Goal: Find specific page/section: Find specific page/section

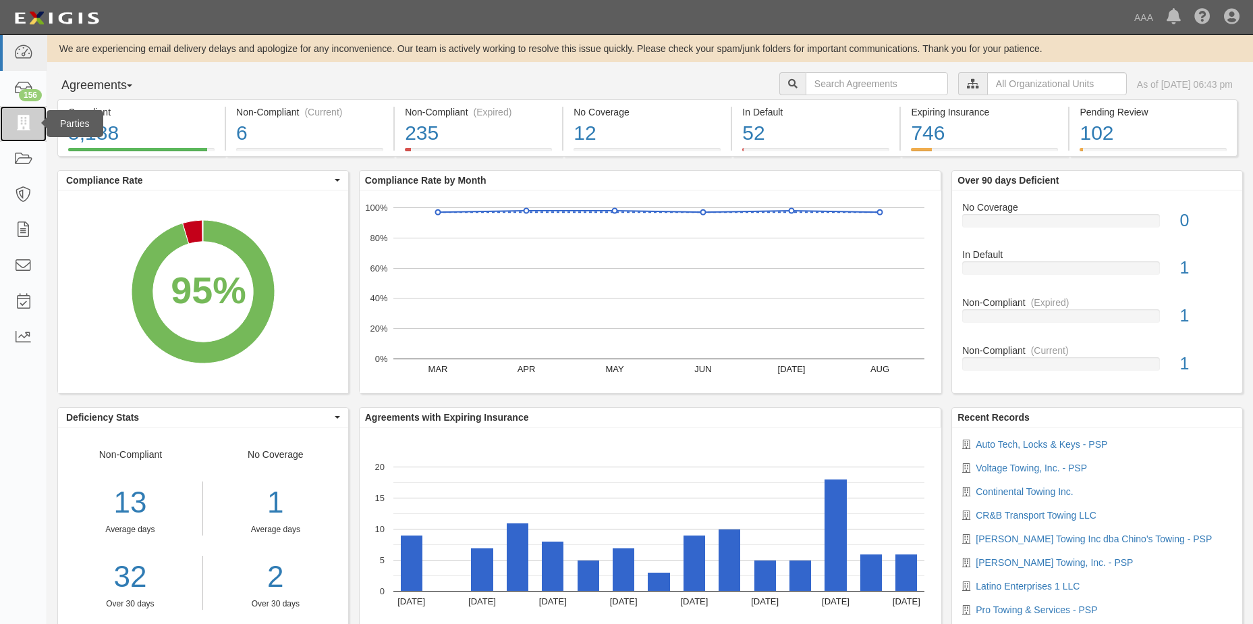
click at [23, 121] on icon at bounding box center [22, 124] width 19 height 16
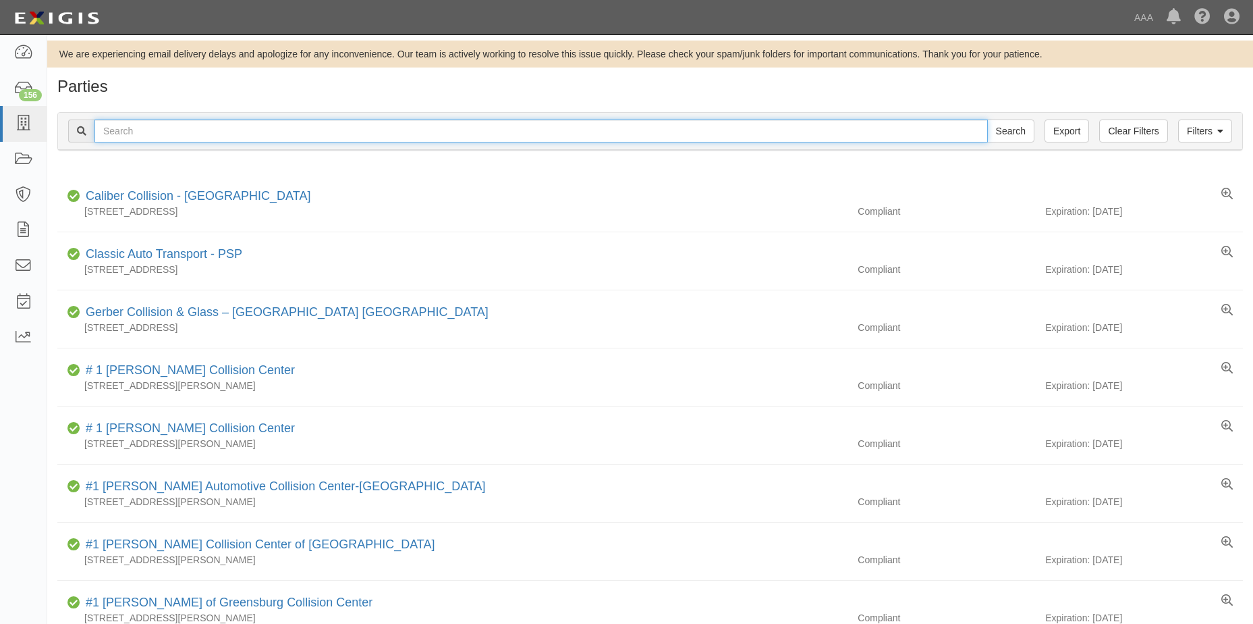
click at [148, 132] on input "text" at bounding box center [541, 130] width 894 height 23
type input "Auto Tech Lock & Key"
click at [1022, 130] on input "Search" at bounding box center [1010, 130] width 47 height 23
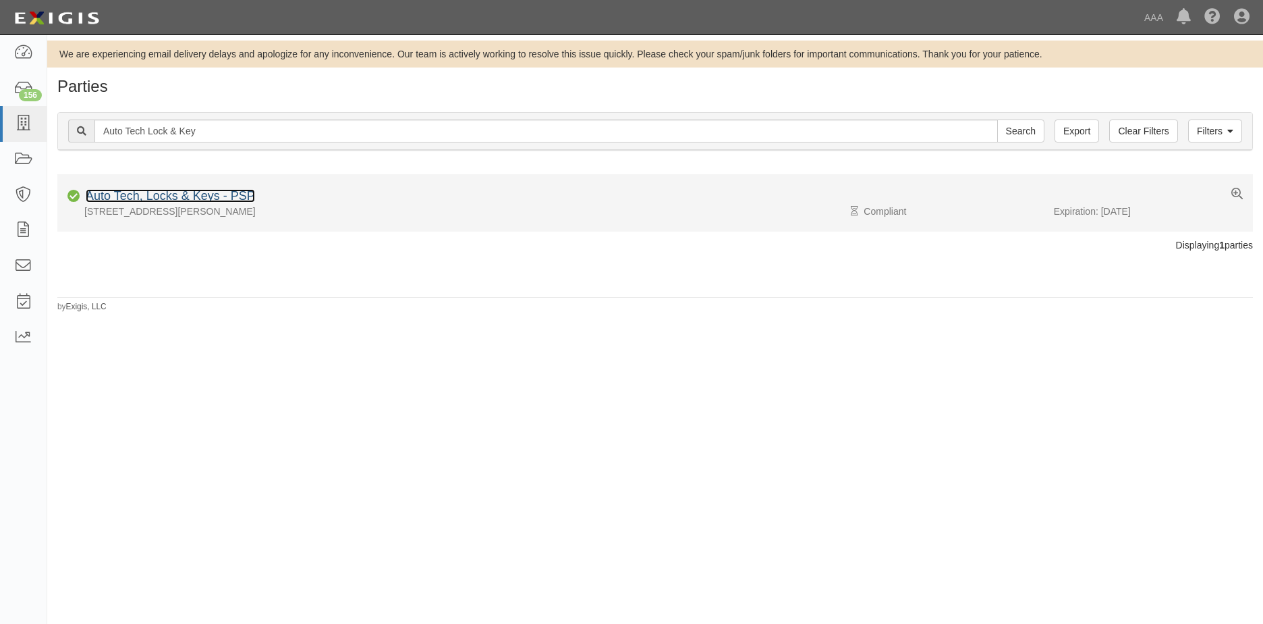
click at [165, 196] on link "Auto Tech, Locks & Keys - PSP" at bounding box center [170, 195] width 169 height 13
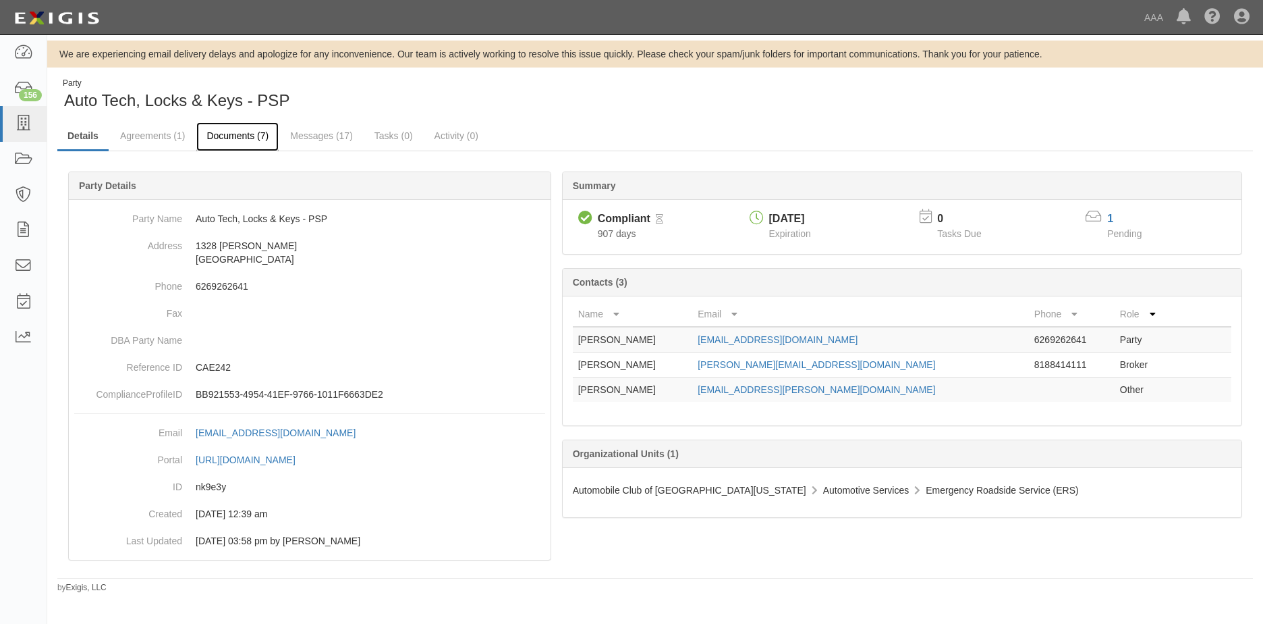
click at [241, 136] on link "Documents (7)" at bounding box center [237, 136] width 82 height 29
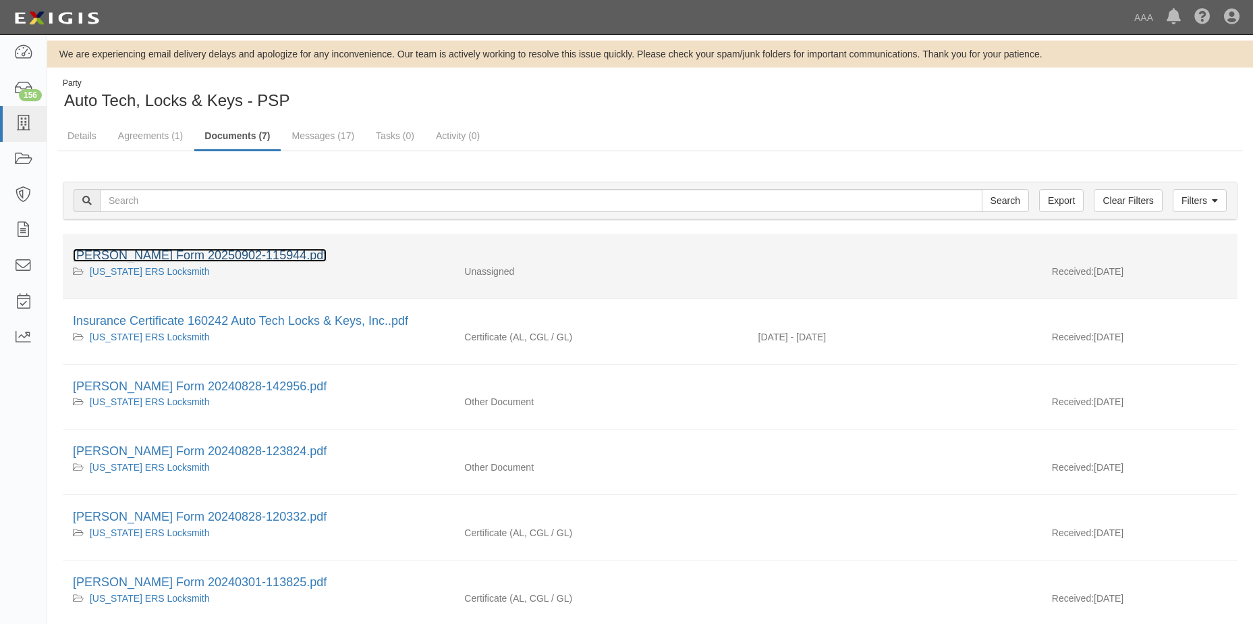
click at [195, 256] on link "[PERSON_NAME] Form 20250902-115944.pdf" at bounding box center [200, 254] width 254 height 13
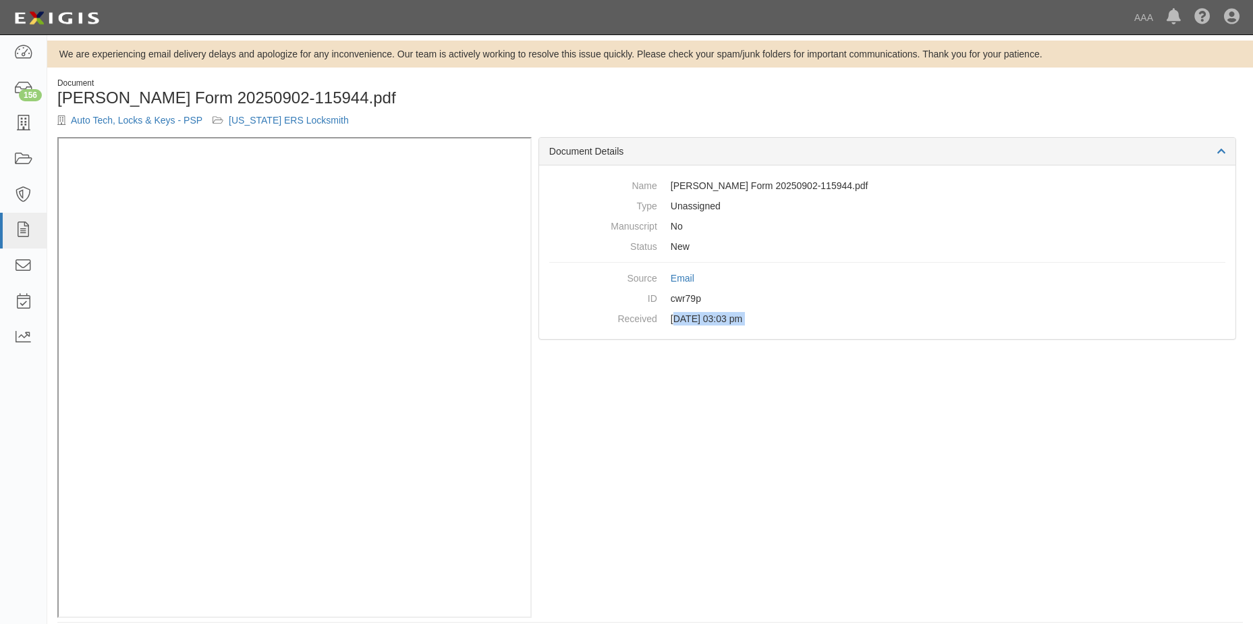
scroll to position [8, 0]
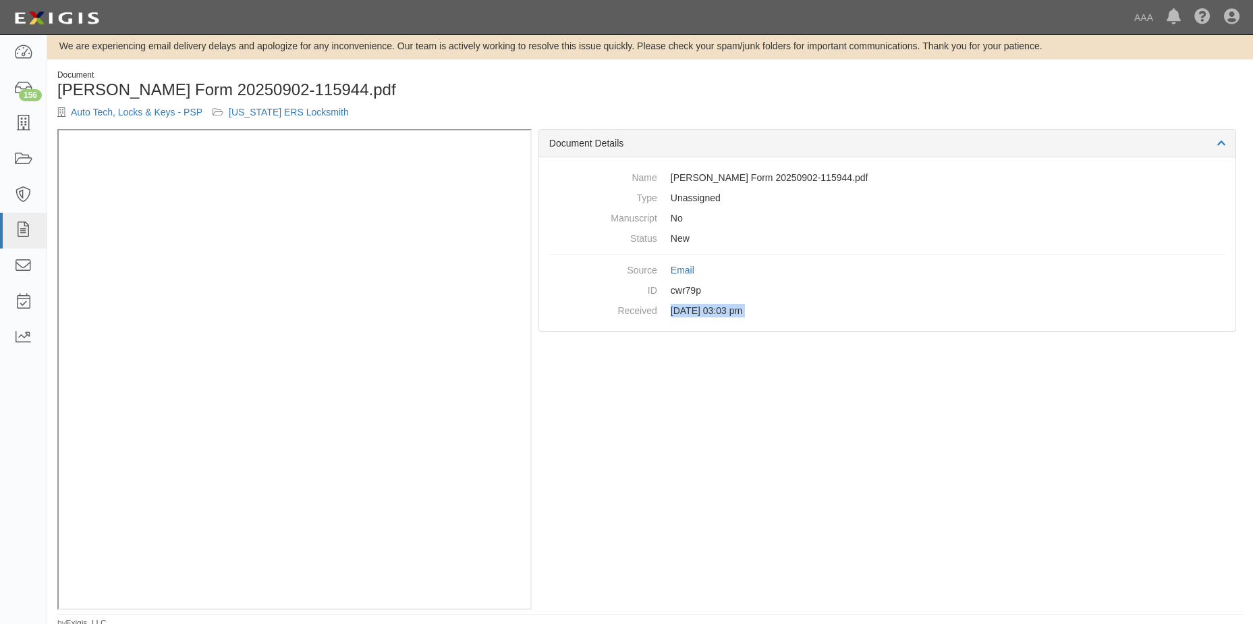
drag, startPoint x: 674, startPoint y: 623, endPoint x: 647, endPoint y: 599, distance: 35.8
click at [647, 599] on div "Document [PERSON_NAME] Form 20250902-115944.pdf Auto Tech, Locks & Keys - PSP […" at bounding box center [650, 350] width 1206 height 560
click at [610, 508] on div "Document Details Name ACORD Form 20250902-115944.pdf Type Unassigned Manuscript…" at bounding box center [887, 369] width 711 height 480
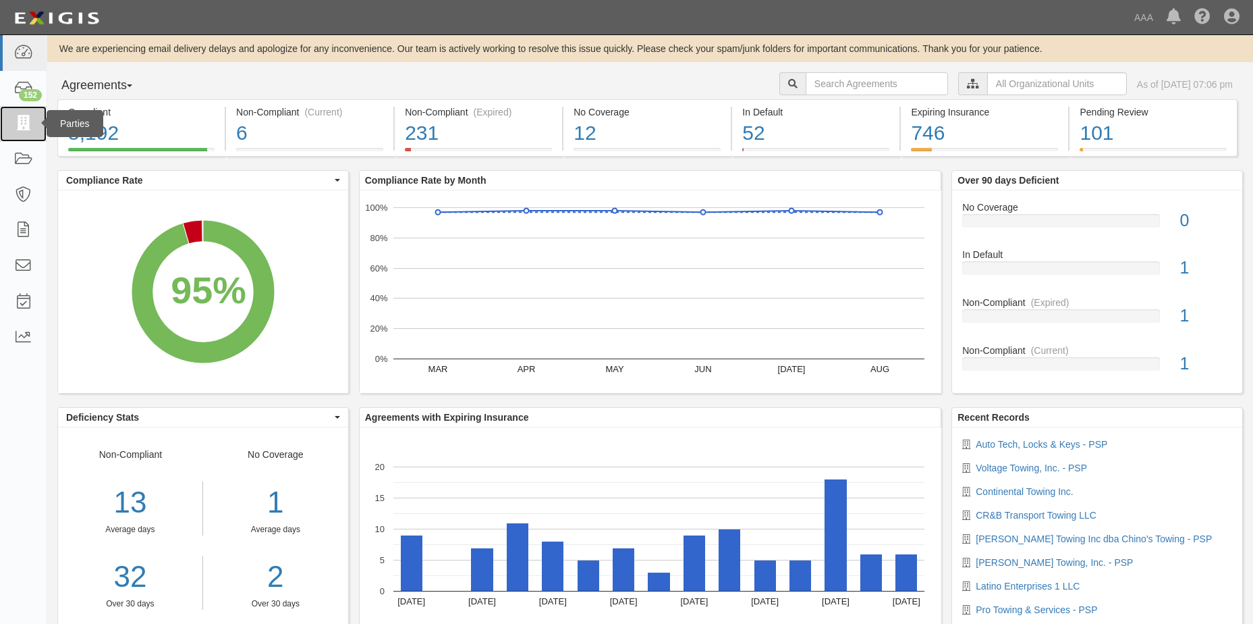
click at [20, 121] on icon at bounding box center [22, 124] width 19 height 16
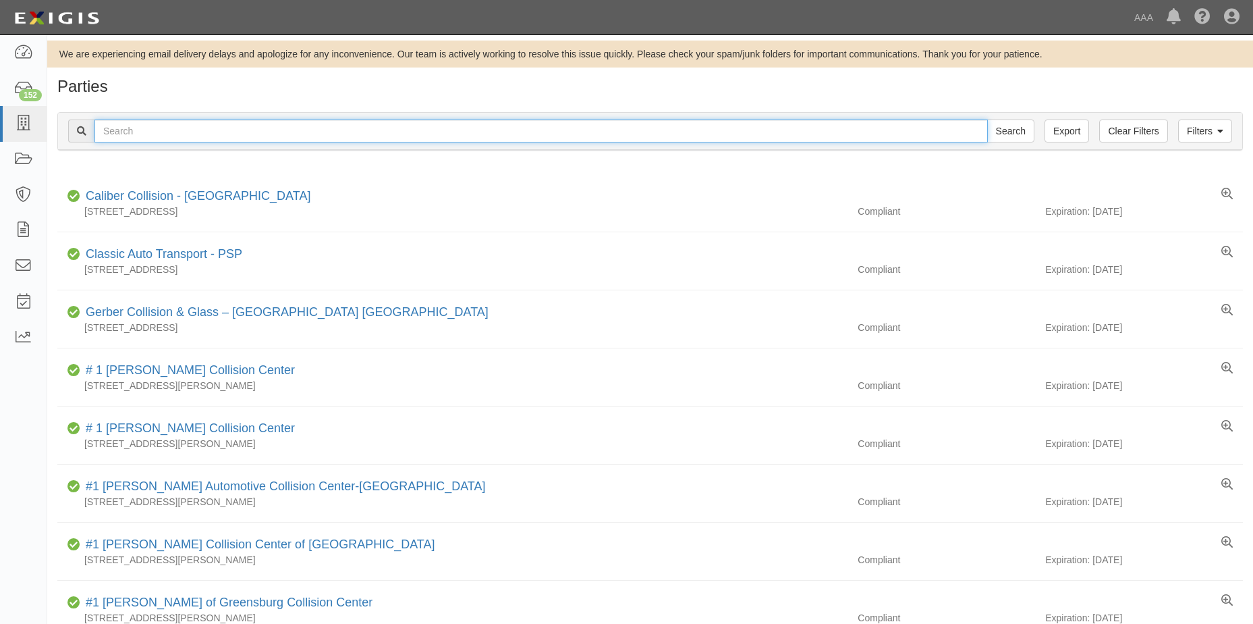
click at [169, 137] on input "text" at bounding box center [541, 130] width 894 height 23
type input "Auto Tech Locks & Keys Inc."
click at [1005, 137] on input "Search" at bounding box center [1010, 130] width 47 height 23
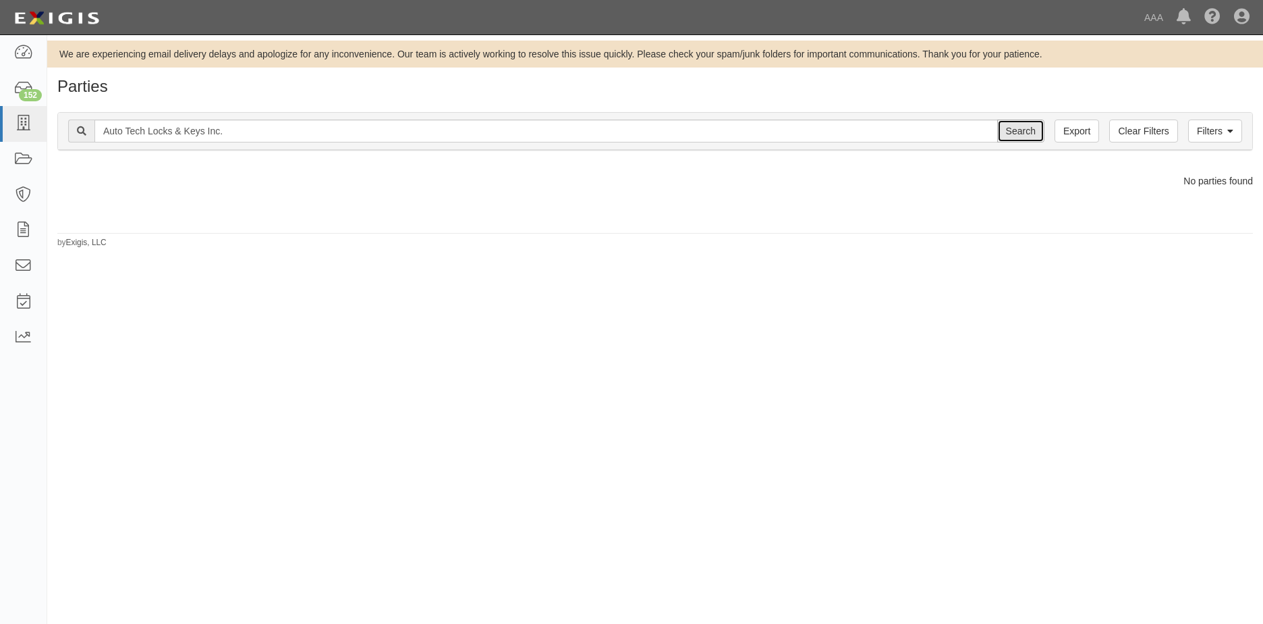
click at [1033, 132] on input "Search" at bounding box center [1021, 130] width 47 height 23
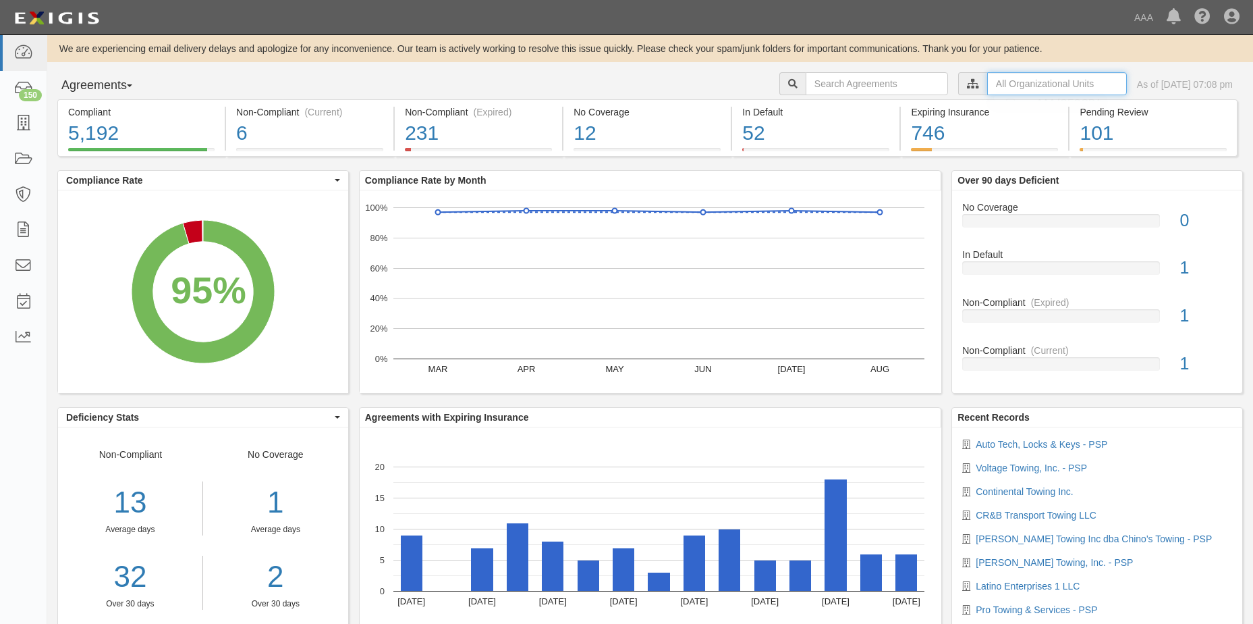
click at [1008, 87] on input "text" at bounding box center [1057, 83] width 140 height 23
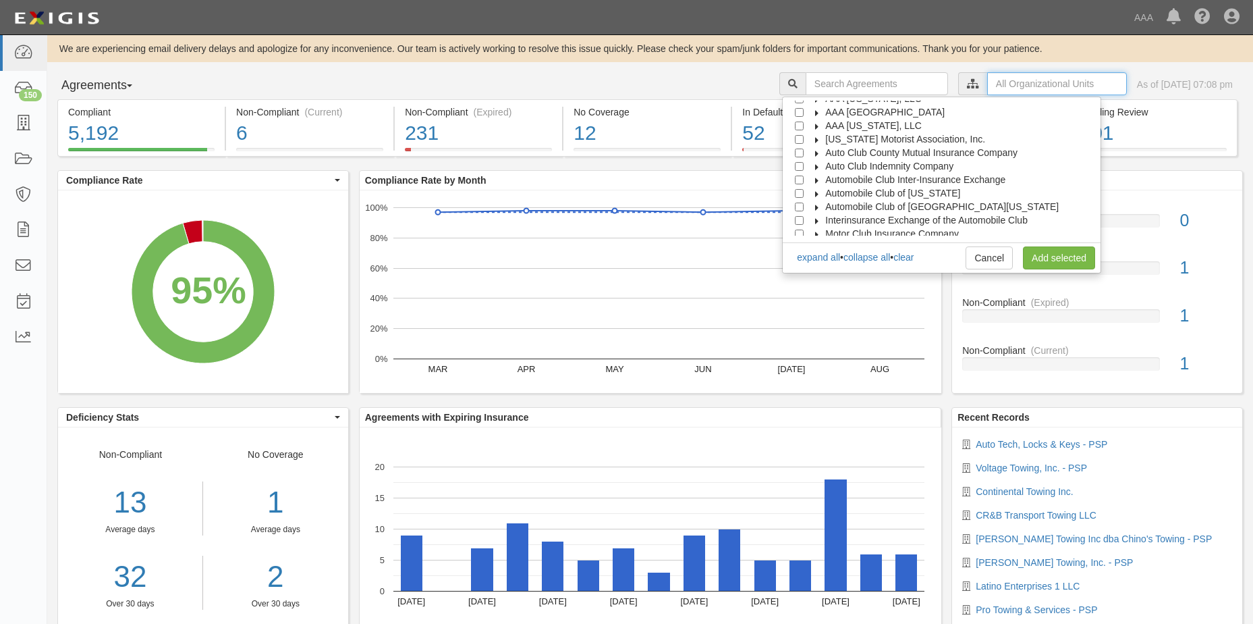
scroll to position [54, 0]
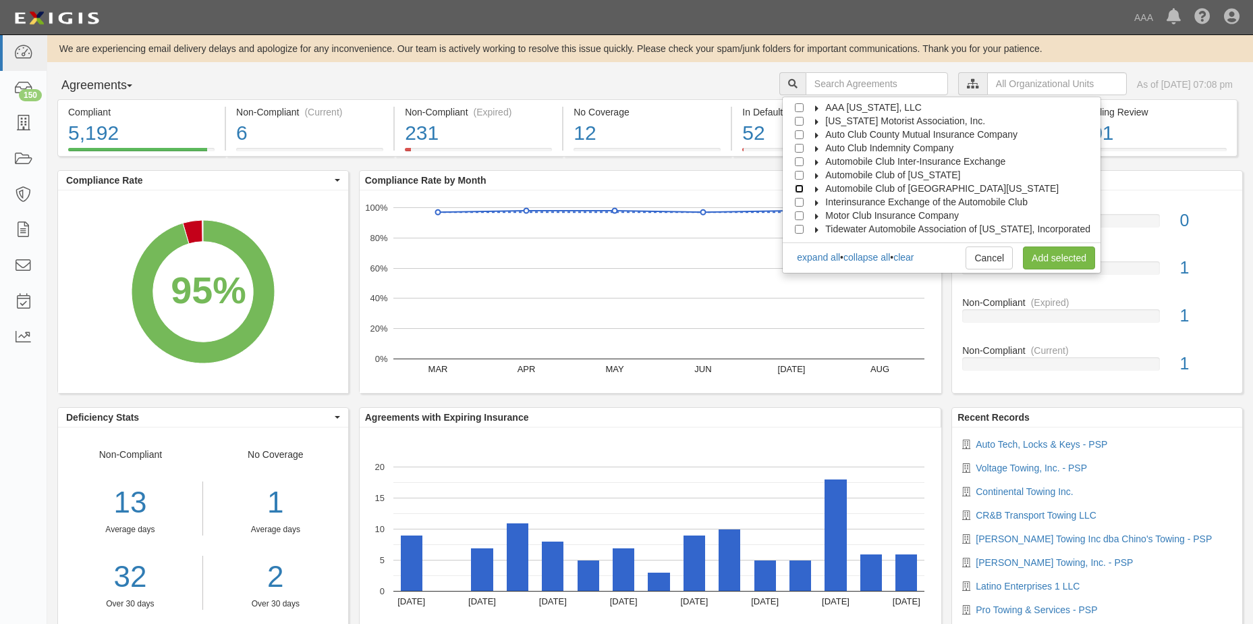
click at [804, 188] on input "Automobile Club of [GEOGRAPHIC_DATA][US_STATE]" at bounding box center [799, 188] width 9 height 9
checkbox input "true"
click at [1053, 260] on link "Add selected" at bounding box center [1059, 257] width 72 height 23
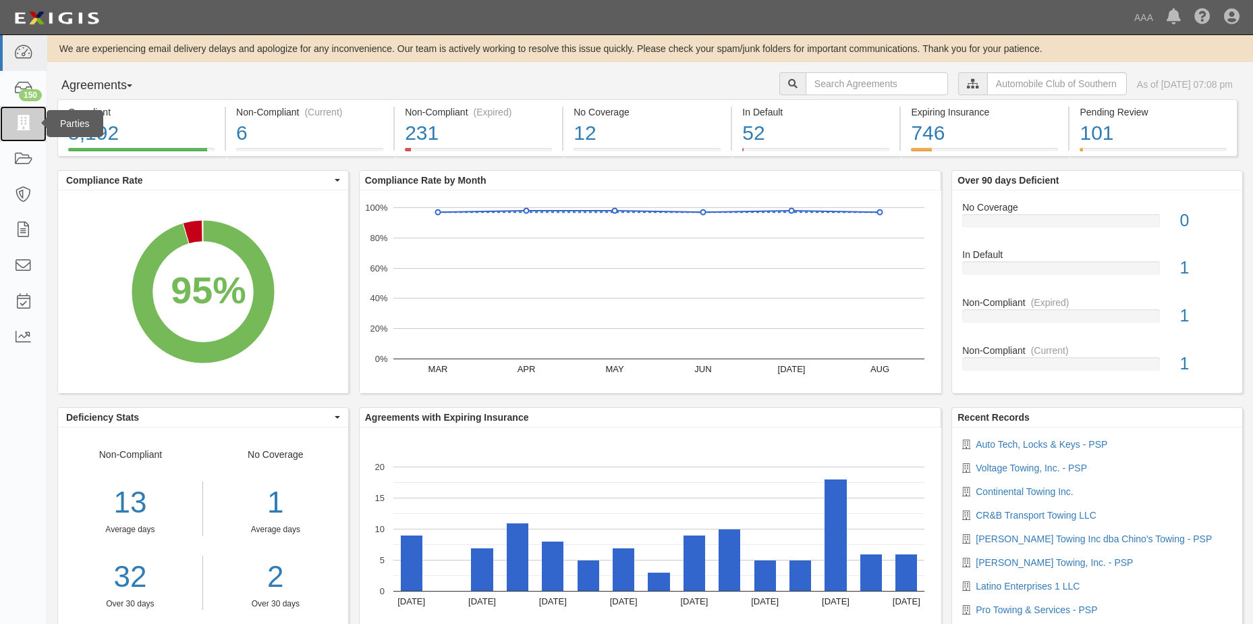
click at [22, 123] on icon at bounding box center [22, 124] width 19 height 16
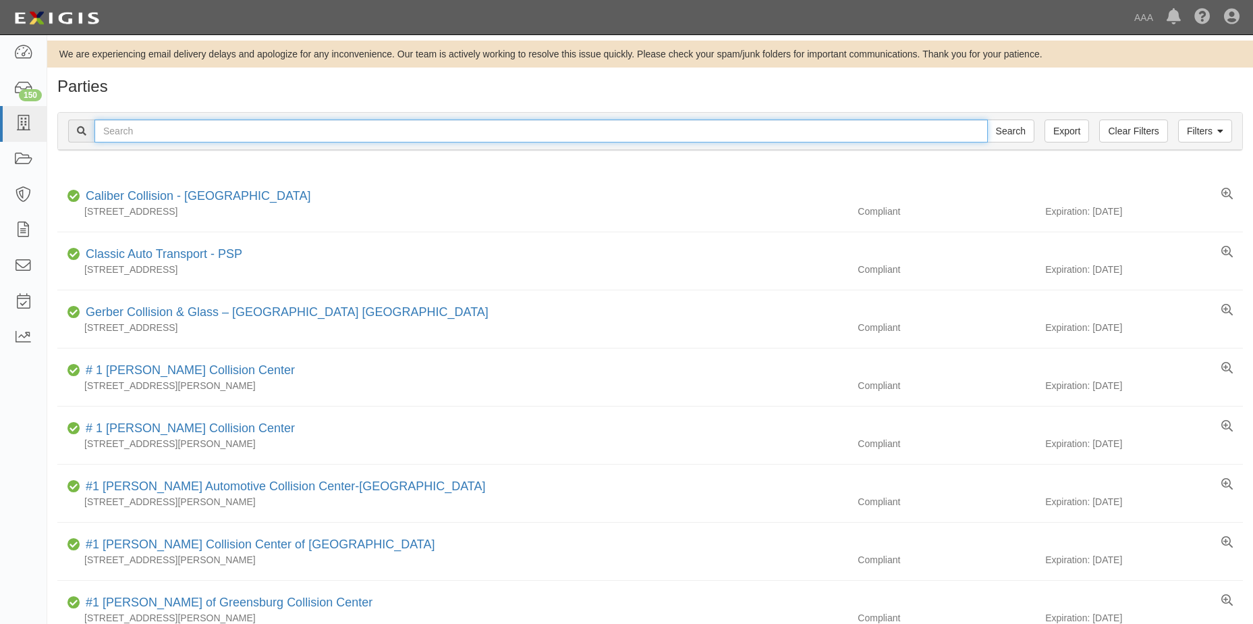
click at [173, 127] on input "text" at bounding box center [541, 130] width 894 height 23
type input "Auto Tech Locks & Keys, Inc"
click at [1006, 128] on input "Search" at bounding box center [1010, 130] width 47 height 23
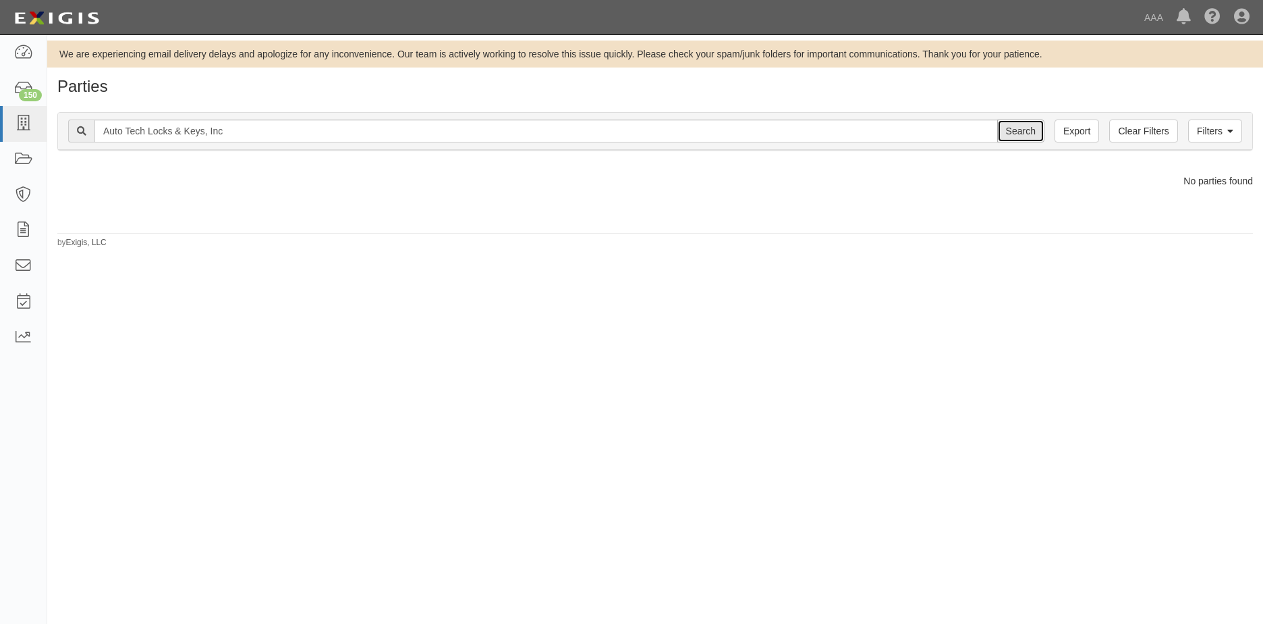
click at [1005, 128] on input "Search" at bounding box center [1021, 130] width 47 height 23
click at [1014, 134] on input "Search" at bounding box center [1021, 130] width 47 height 23
click at [24, 91] on div "138" at bounding box center [30, 95] width 23 height 12
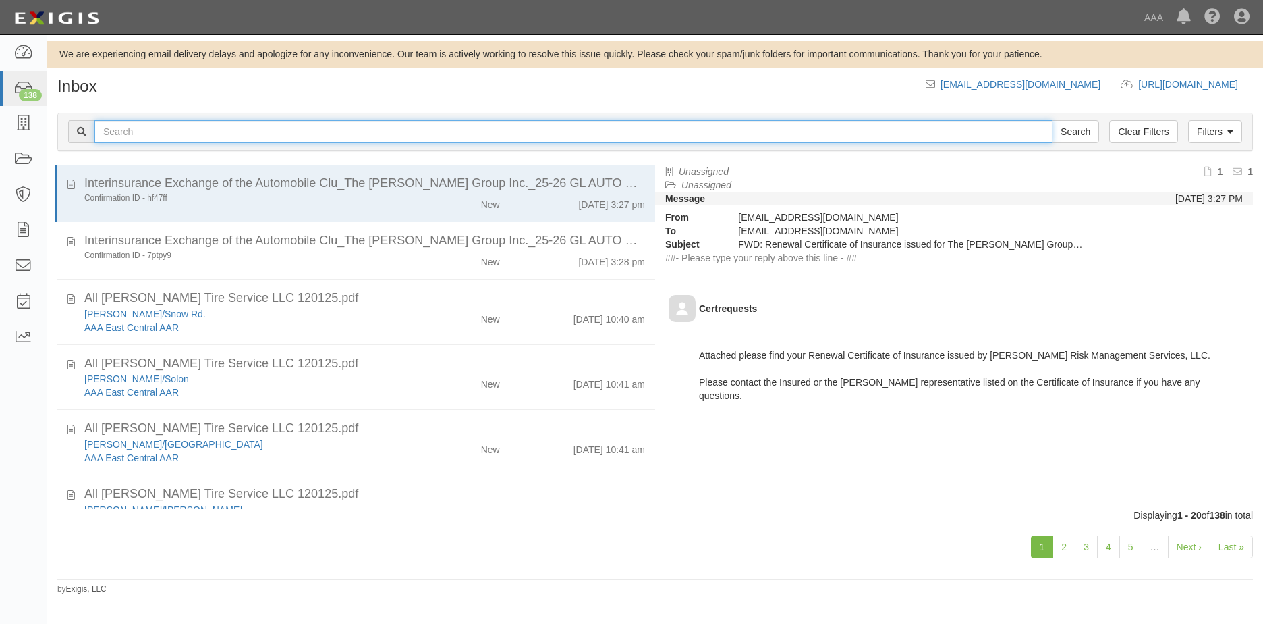
click at [151, 133] on input "text" at bounding box center [573, 131] width 958 height 23
type input "Auto Tech Locks & Key"
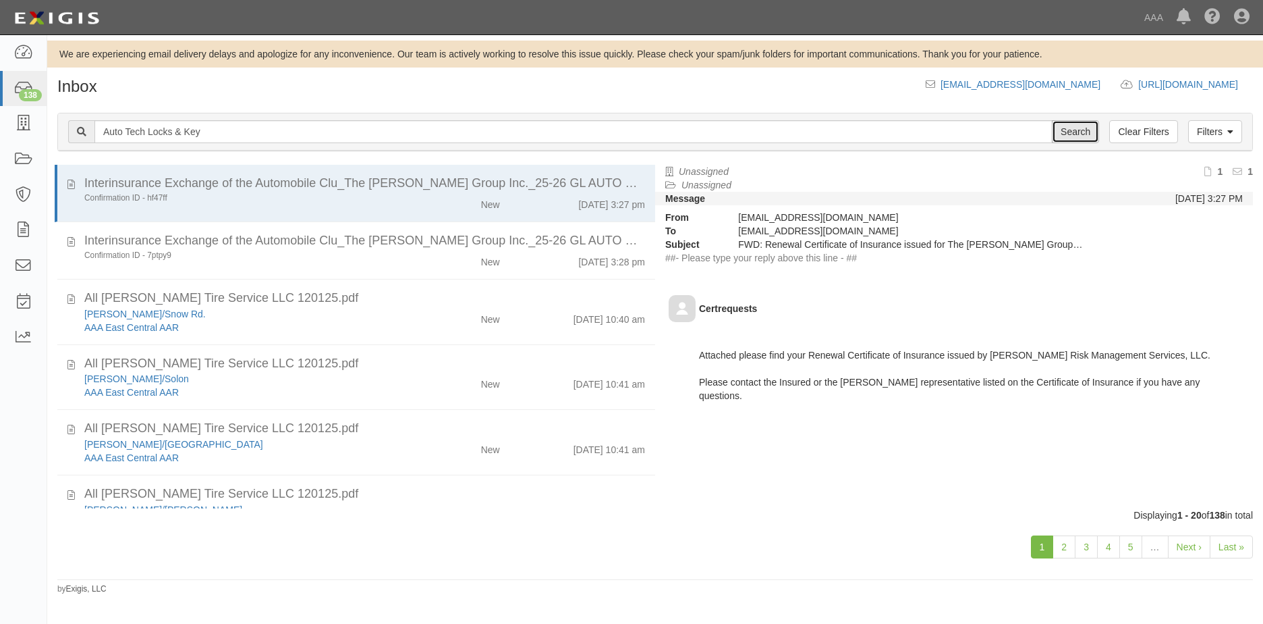
click at [1071, 136] on input "Search" at bounding box center [1075, 131] width 47 height 23
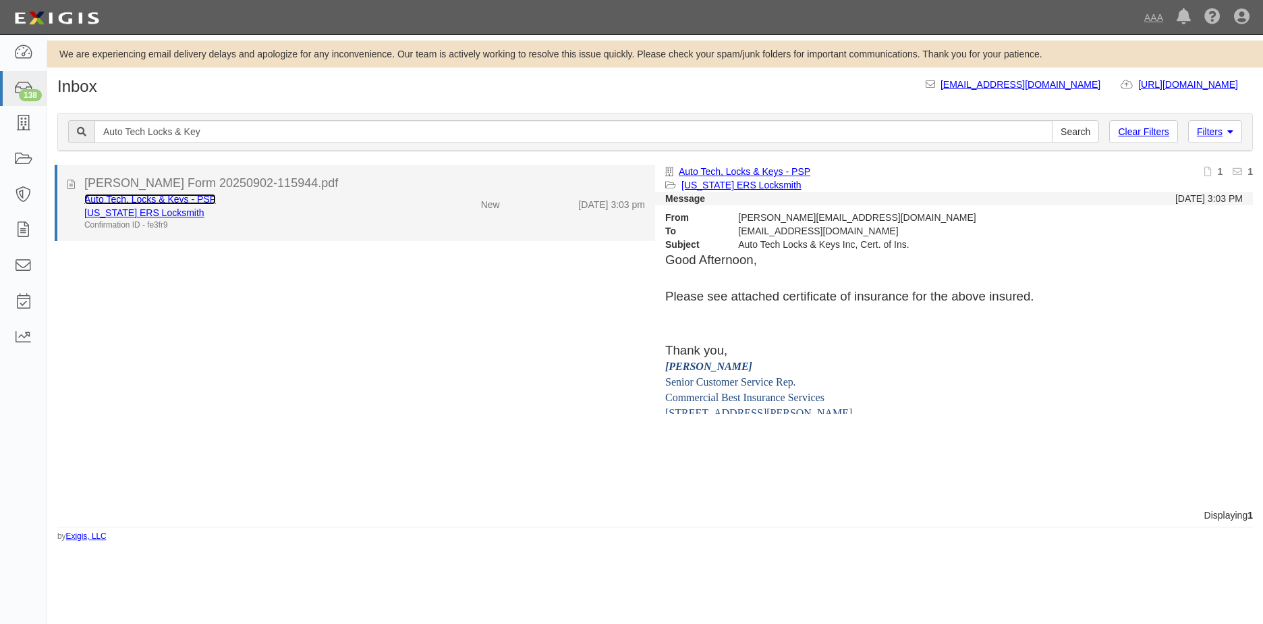
click at [155, 199] on link "Auto Tech, Locks & Keys - PSP" at bounding box center [150, 199] width 132 height 11
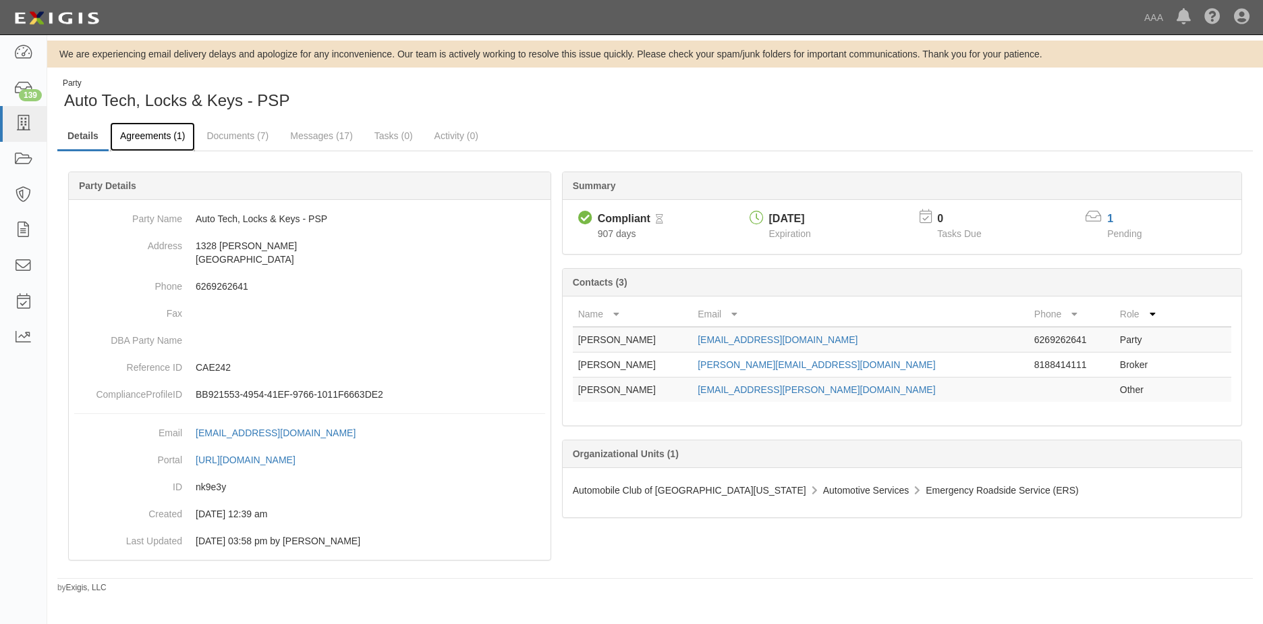
click at [153, 138] on link "Agreements (1)" at bounding box center [152, 136] width 85 height 29
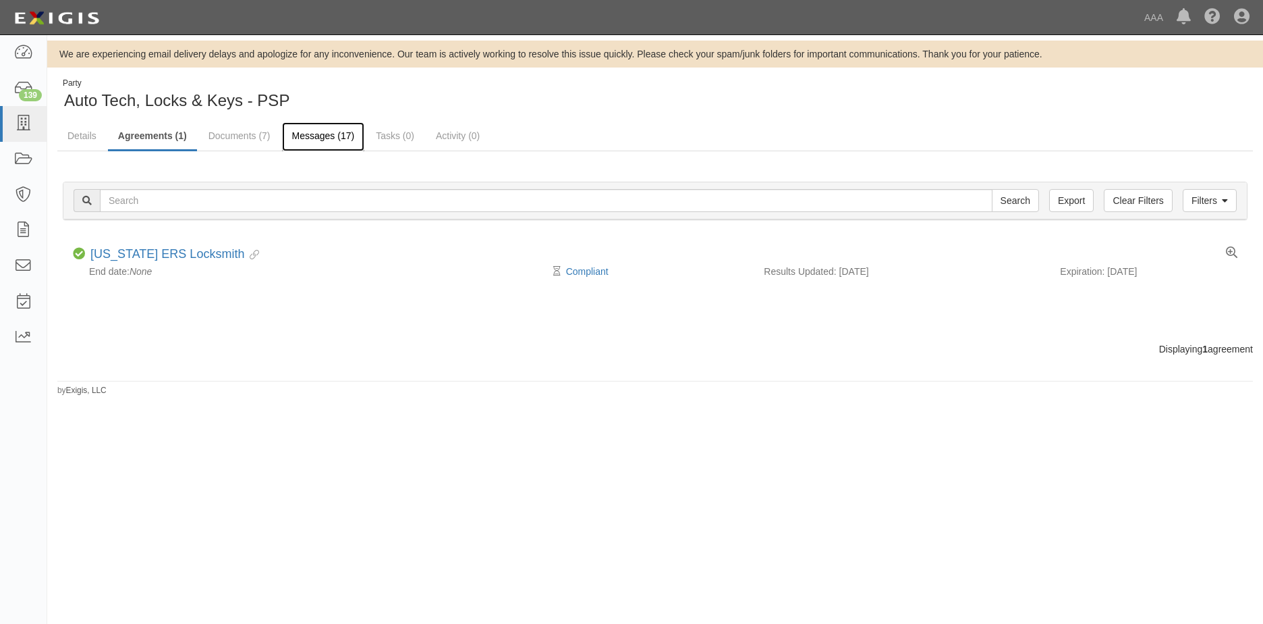
click at [327, 133] on link "Messages (17)" at bounding box center [323, 136] width 83 height 29
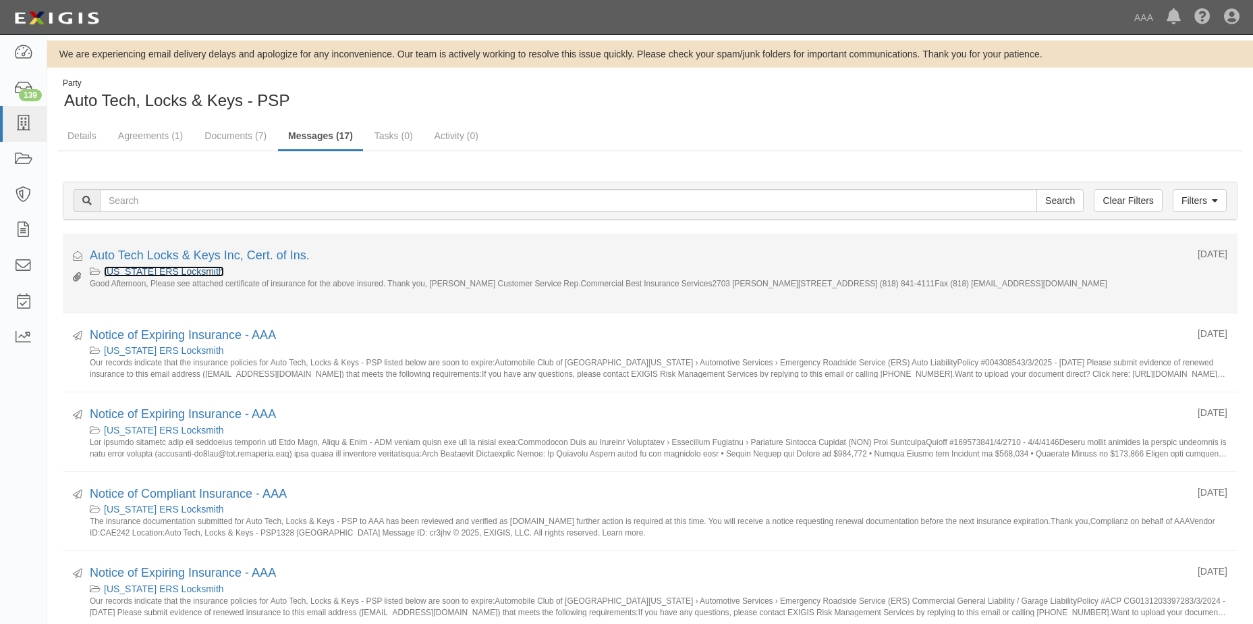
click at [198, 269] on link "[US_STATE] ERS Locksmith" at bounding box center [164, 271] width 120 height 11
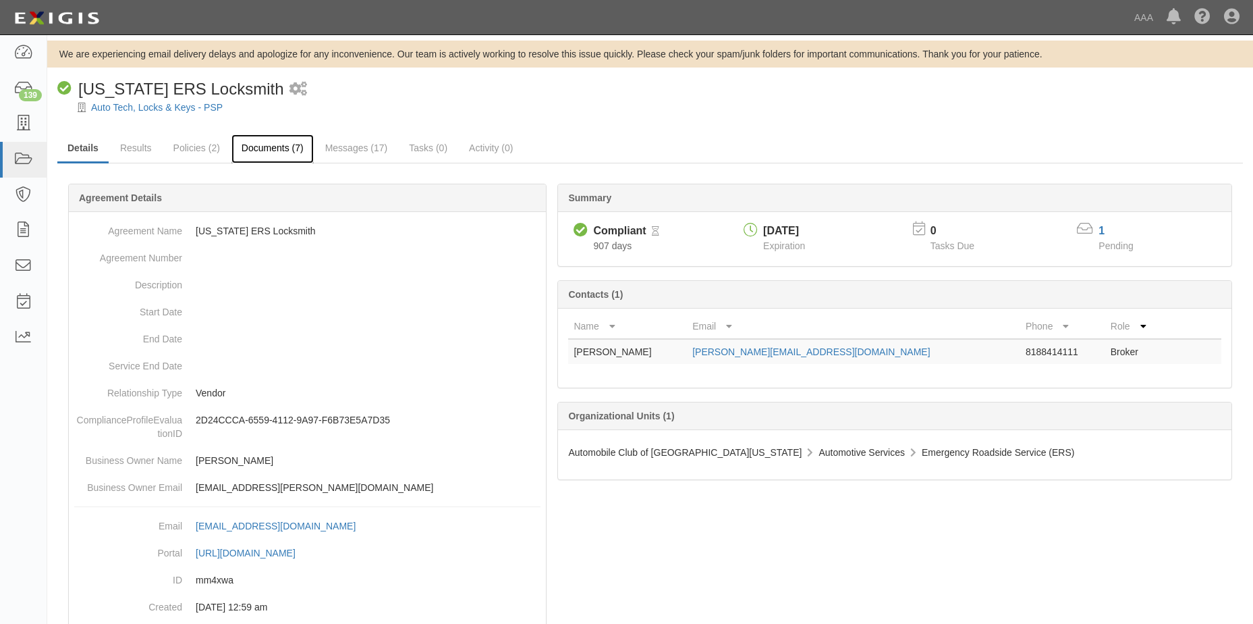
click at [275, 146] on link "Documents (7)" at bounding box center [272, 148] width 82 height 29
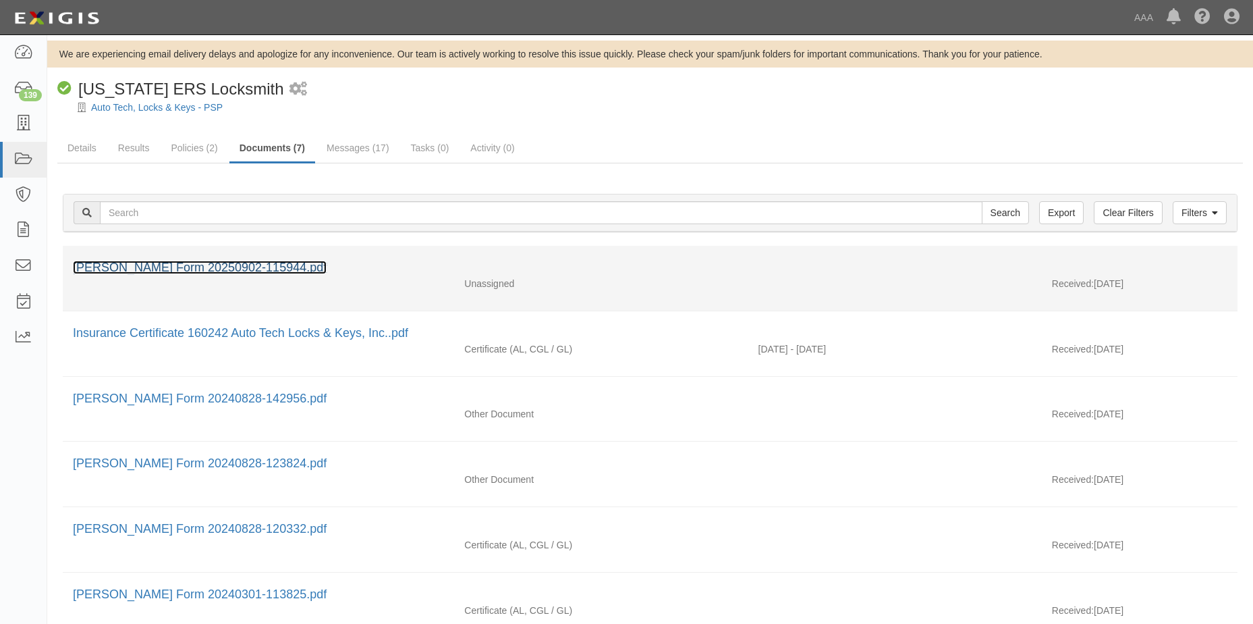
click at [149, 268] on link "[PERSON_NAME] Form 20250902-115944.pdf" at bounding box center [200, 267] width 254 height 13
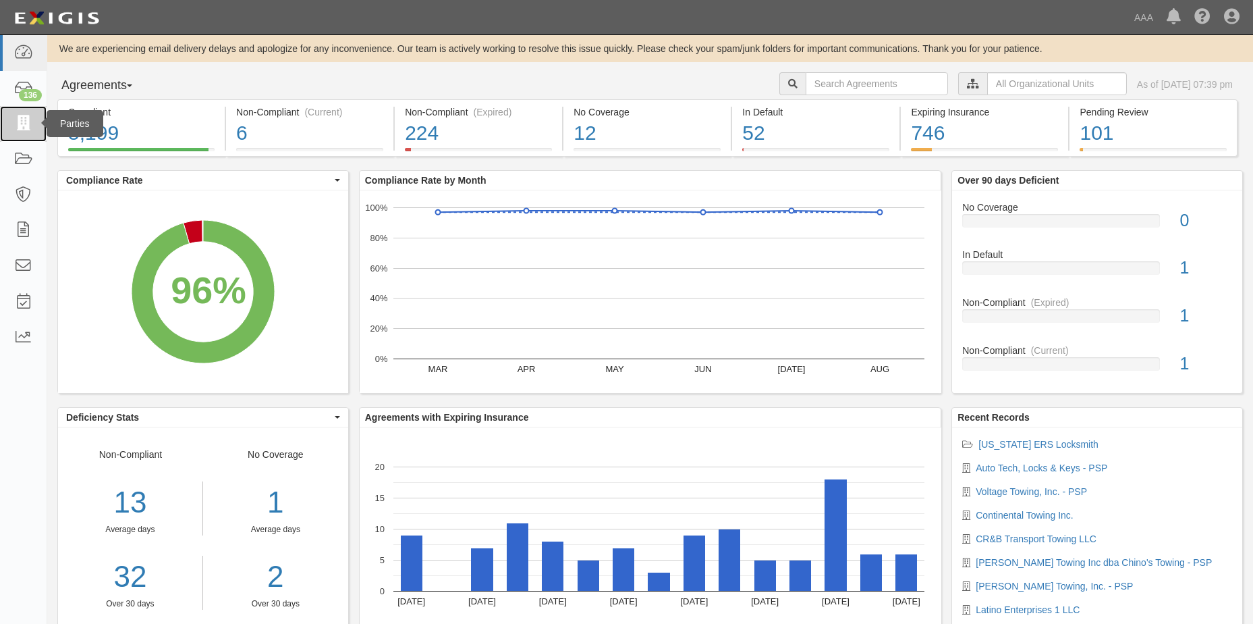
click at [23, 118] on icon at bounding box center [22, 124] width 19 height 16
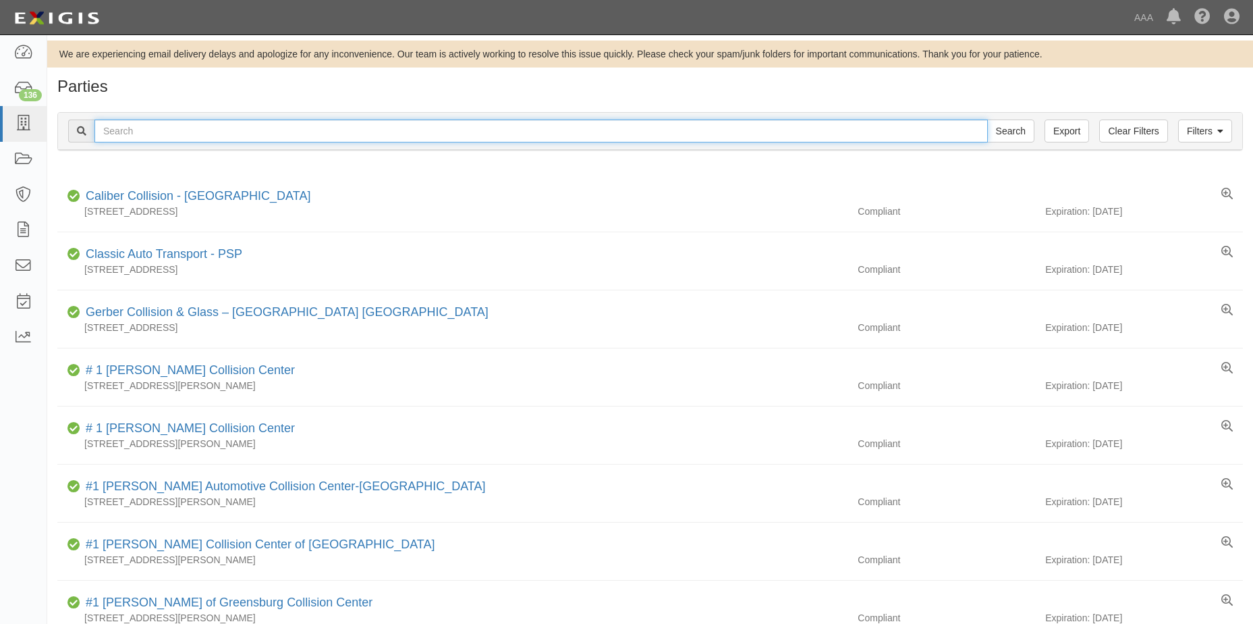
click at [156, 133] on input "text" at bounding box center [541, 130] width 894 height 23
click at [155, 133] on input "text" at bounding box center [541, 130] width 894 height 23
type input "Auto Tech locks & keys"
click at [987, 119] on input "Search" at bounding box center [1010, 130] width 47 height 23
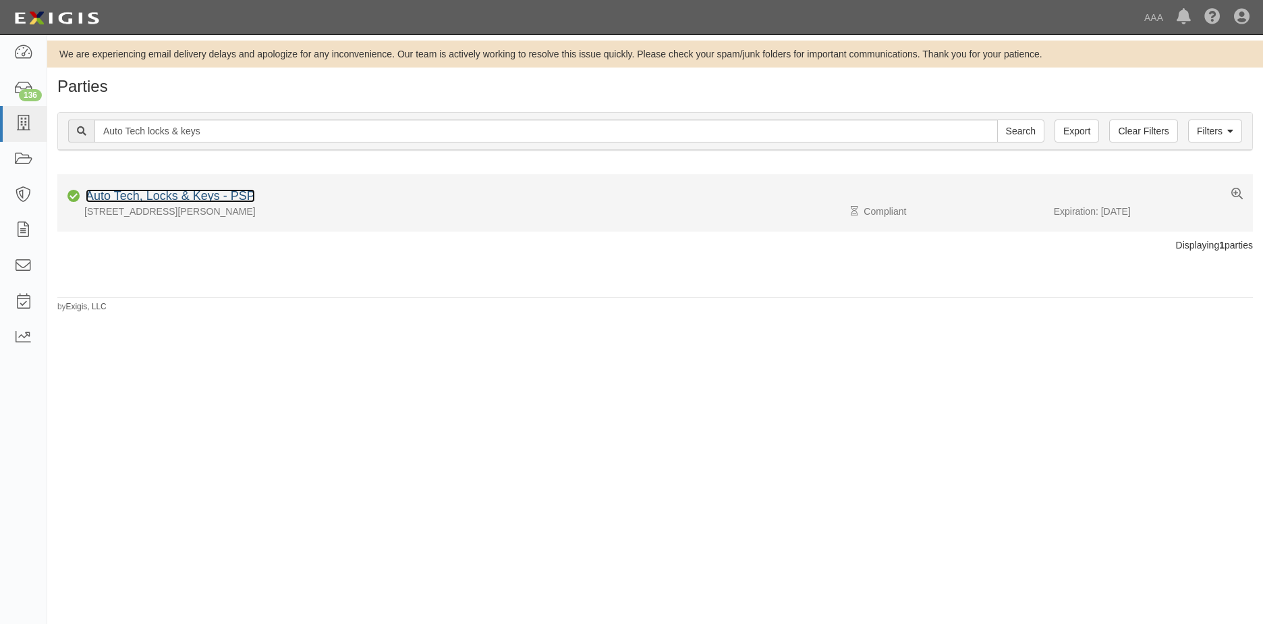
click at [186, 198] on link "Auto Tech, Locks & Keys - PSP" at bounding box center [170, 195] width 169 height 13
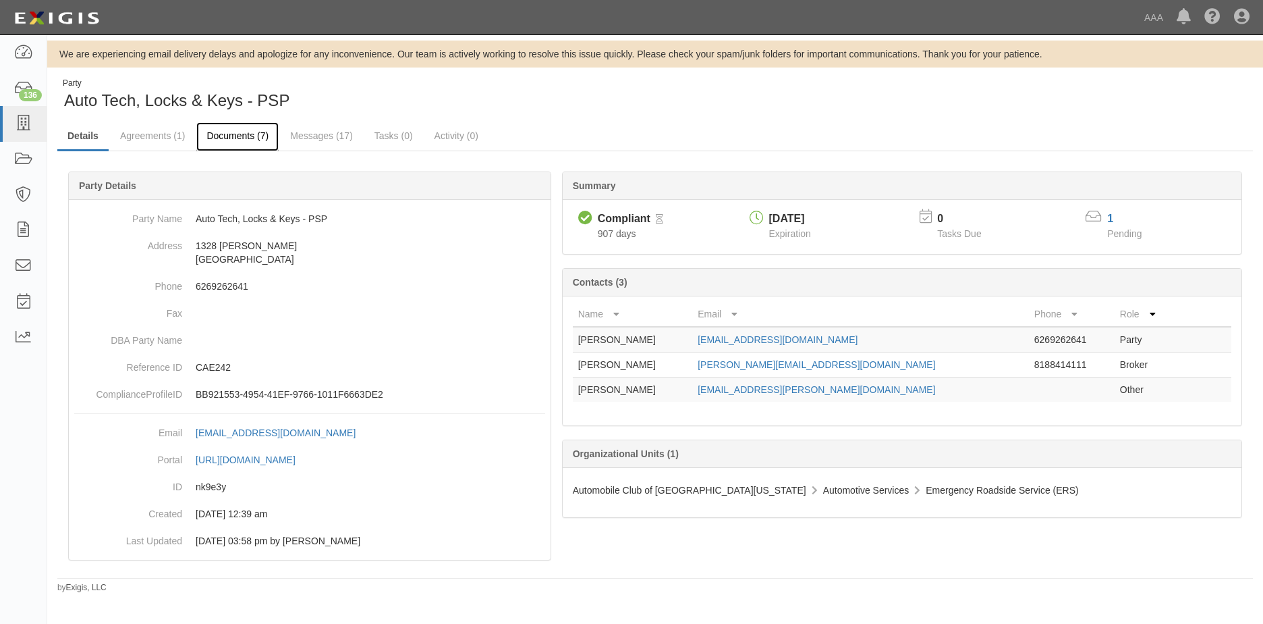
click at [223, 141] on link "Documents (7)" at bounding box center [237, 136] width 82 height 29
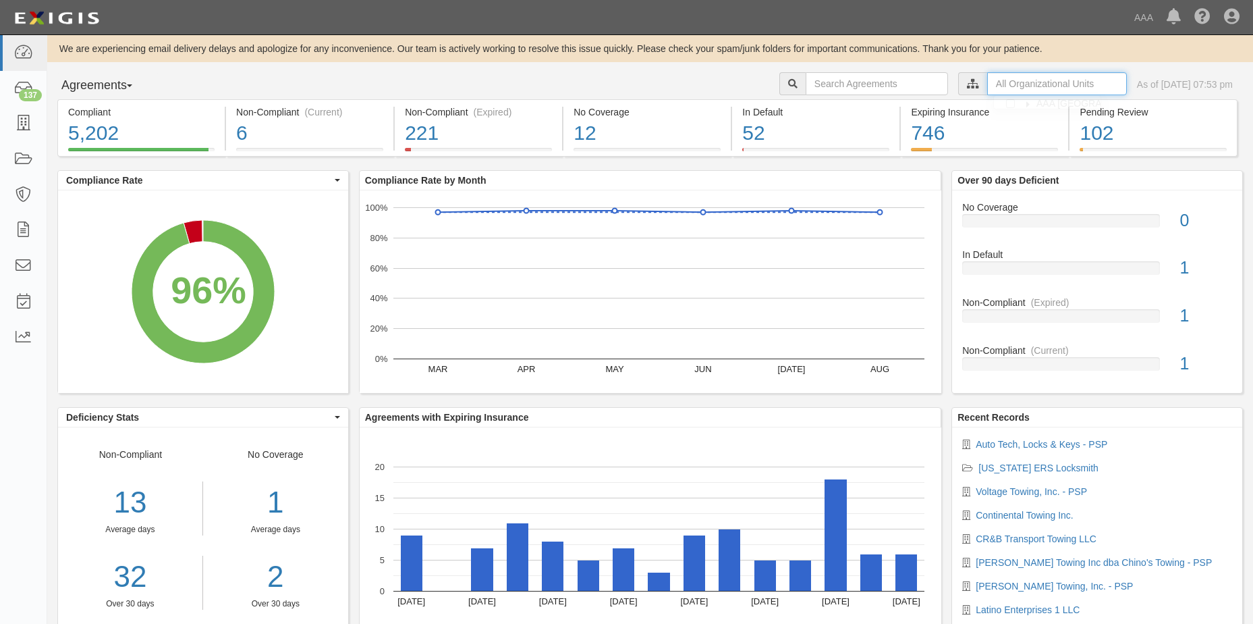
click at [1040, 85] on input "text" at bounding box center [1057, 83] width 140 height 23
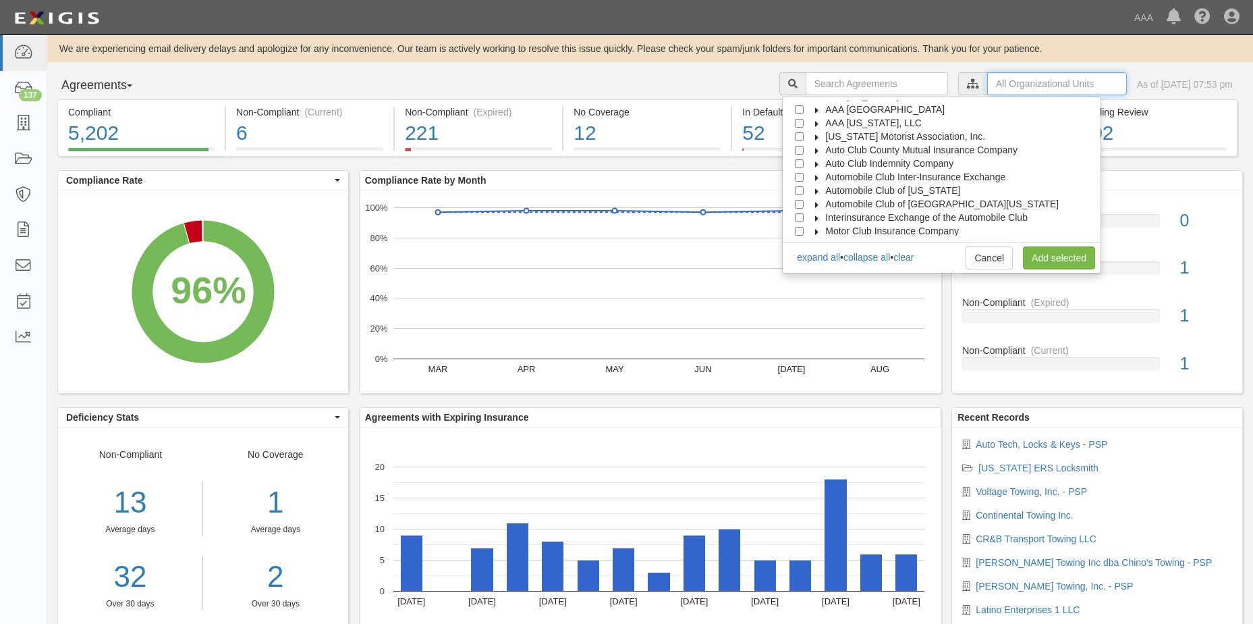
scroll to position [54, 0]
click at [804, 190] on input "Automobile Club of [GEOGRAPHIC_DATA][US_STATE]" at bounding box center [799, 188] width 9 height 9
checkbox input "true"
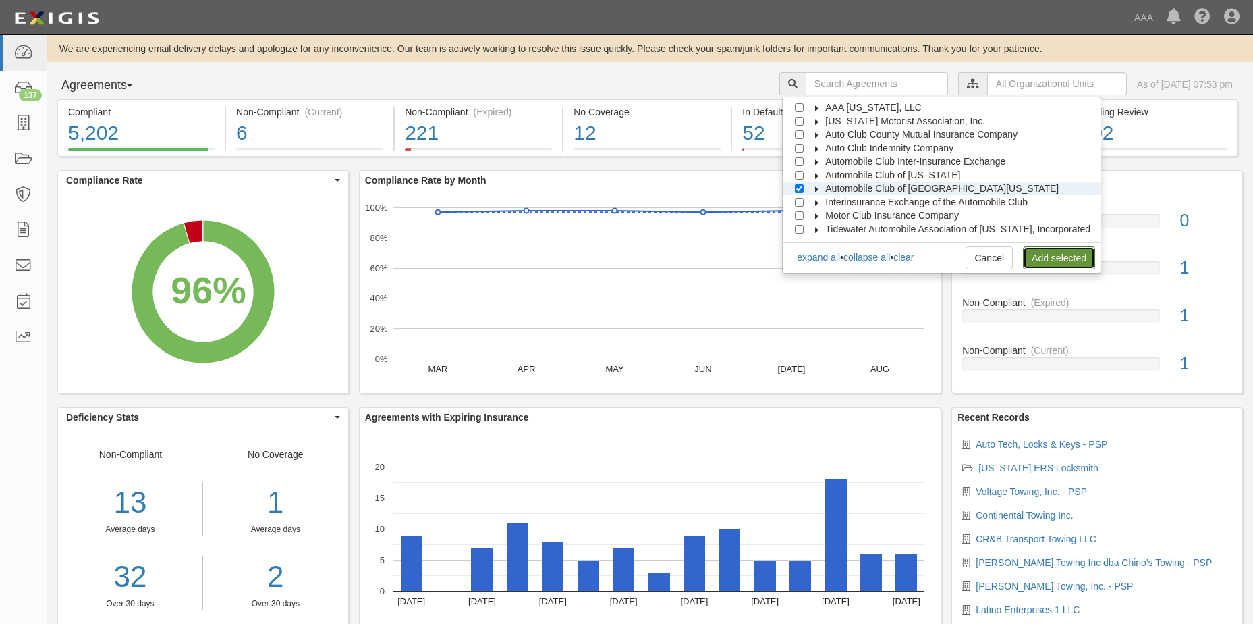
click at [1051, 259] on link "Add selected" at bounding box center [1059, 257] width 72 height 23
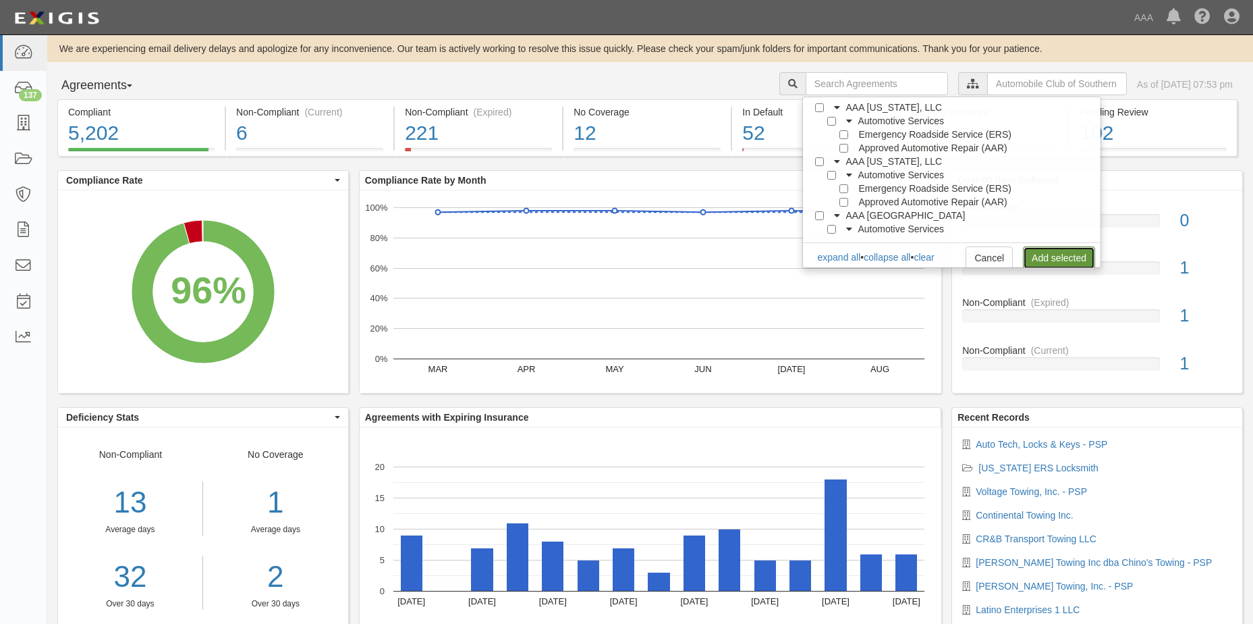
scroll to position [0, 0]
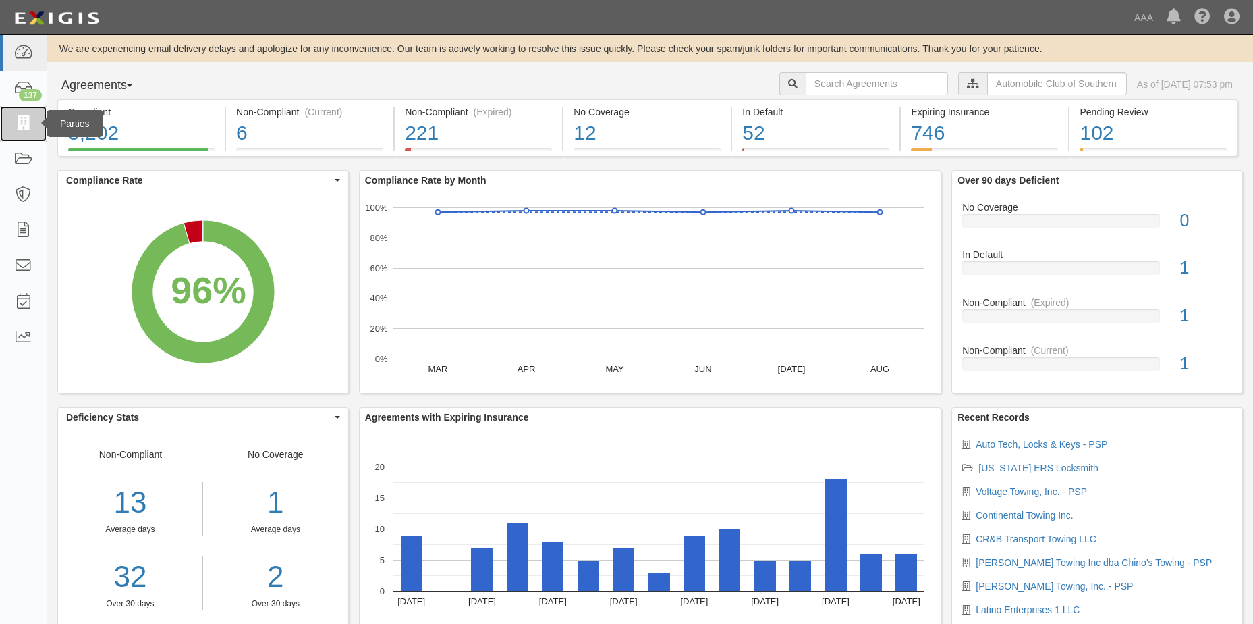
click at [26, 121] on icon at bounding box center [22, 124] width 19 height 16
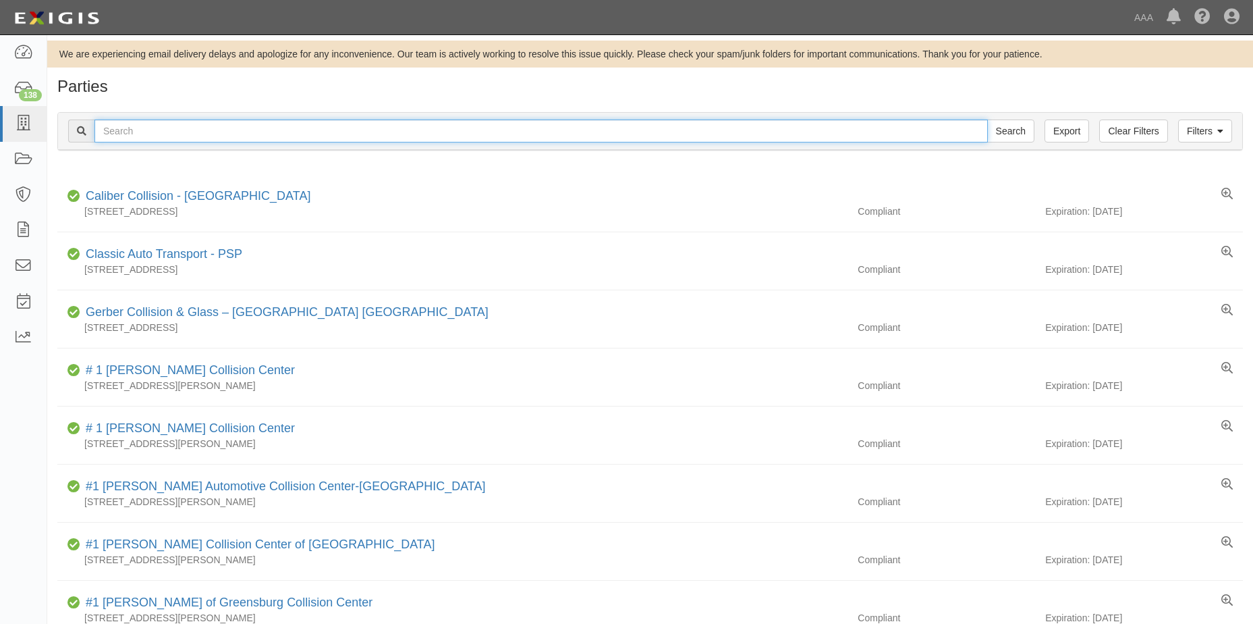
click at [128, 129] on input "text" at bounding box center [541, 130] width 894 height 23
type input "Auto Tech Lock & Key"
click at [987, 119] on input "Search" at bounding box center [1010, 130] width 47 height 23
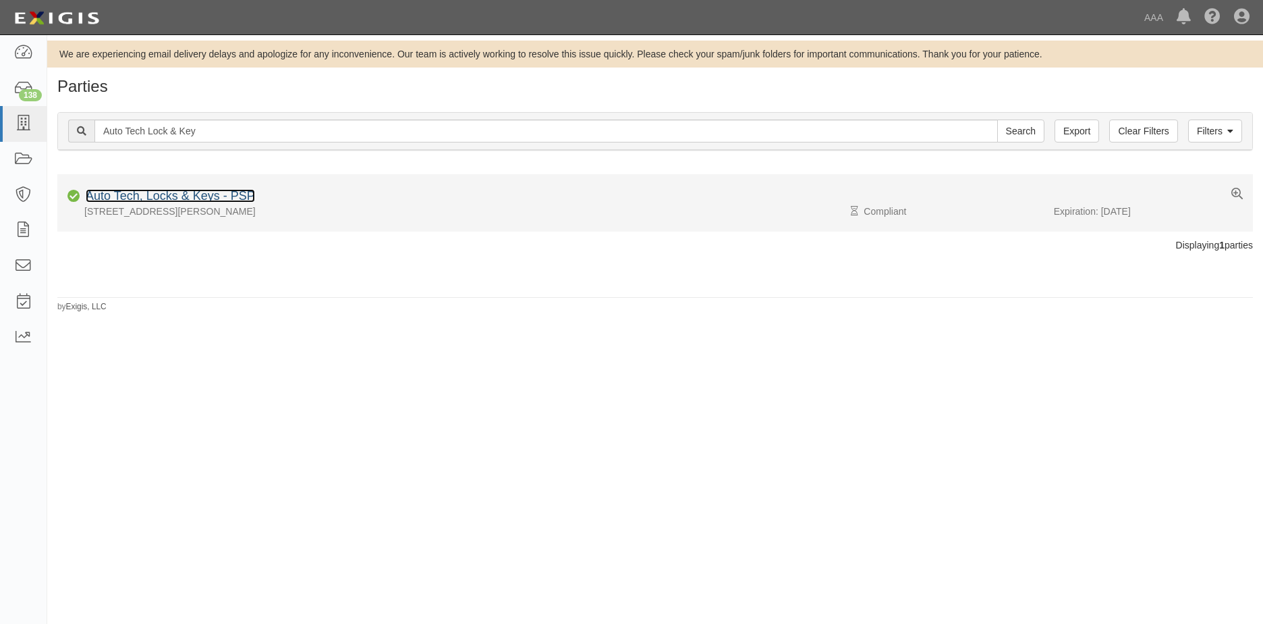
click at [138, 199] on link "Auto Tech, Locks & Keys - PSP" at bounding box center [170, 195] width 169 height 13
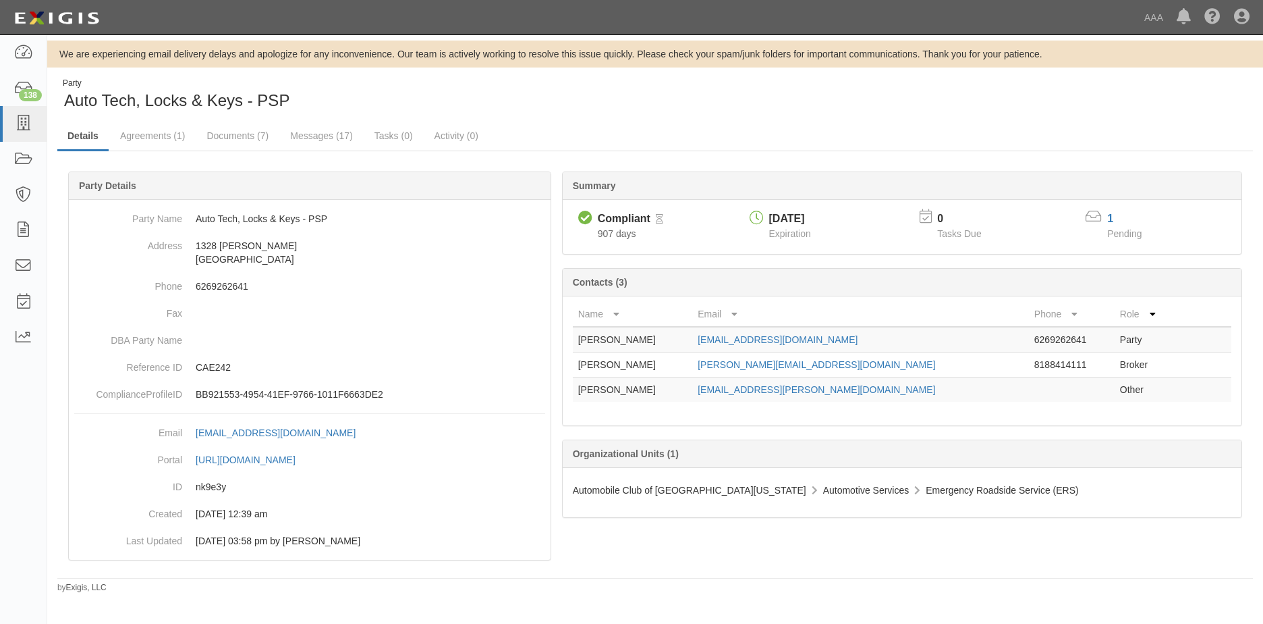
click at [1096, 216] on icon at bounding box center [1094, 217] width 16 height 14
click at [1108, 215] on link "1" at bounding box center [1111, 218] width 6 height 11
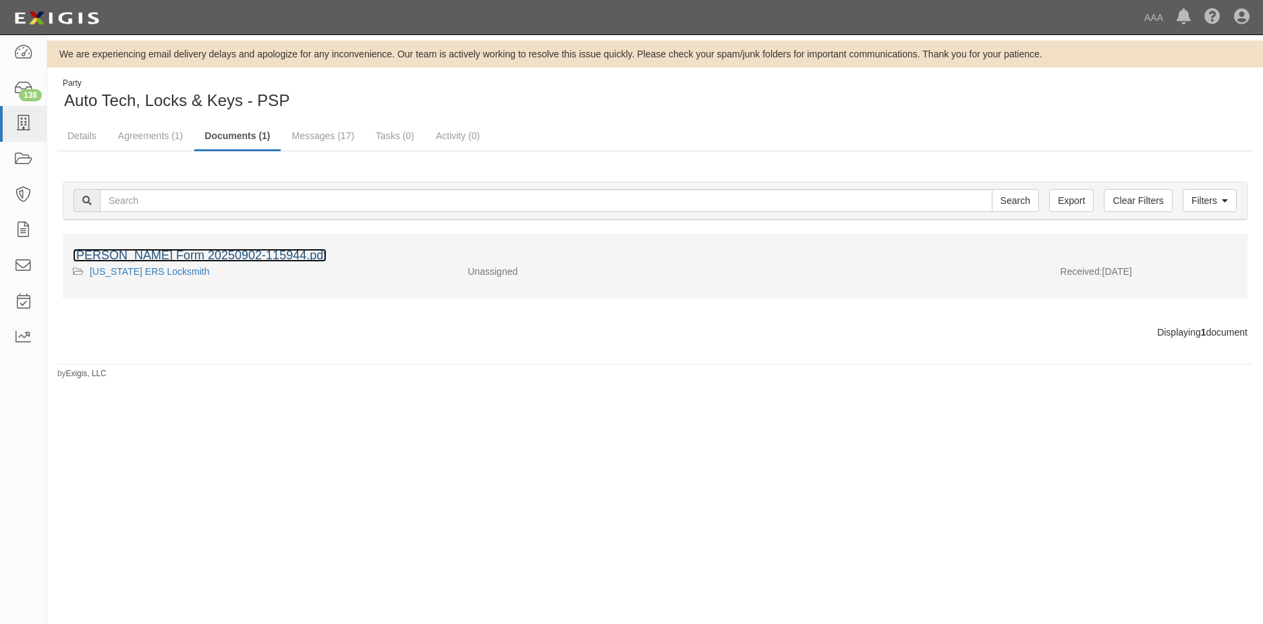
click at [178, 253] on link "[PERSON_NAME] Form 20250902-115944.pdf" at bounding box center [200, 254] width 254 height 13
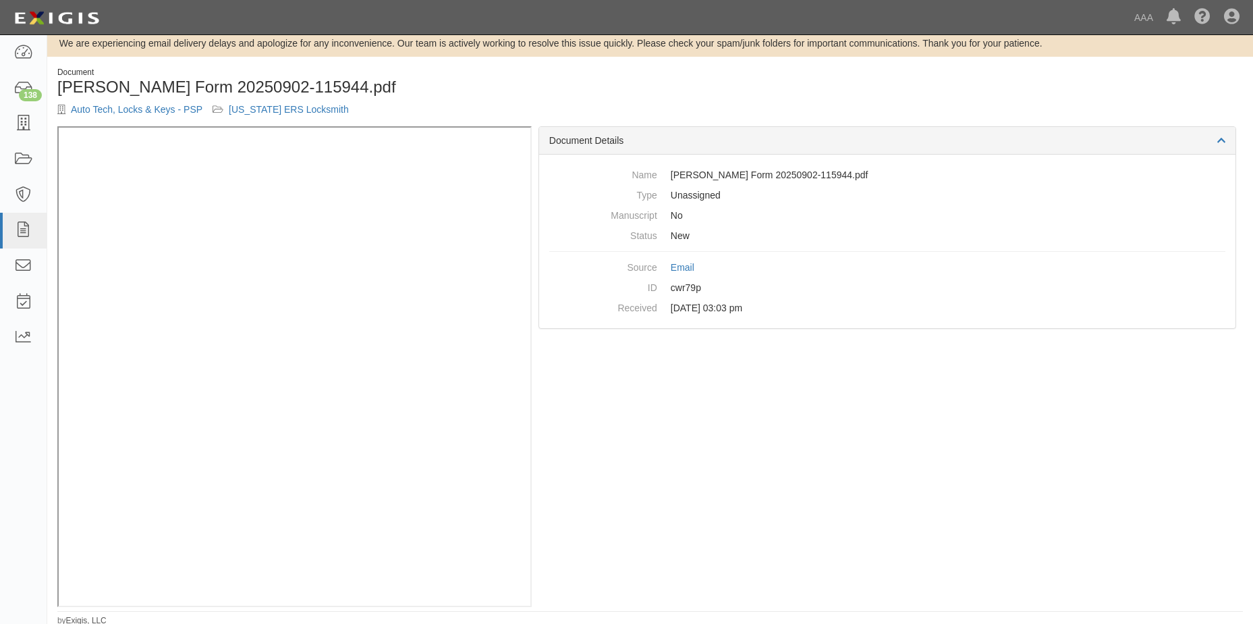
scroll to position [13, 0]
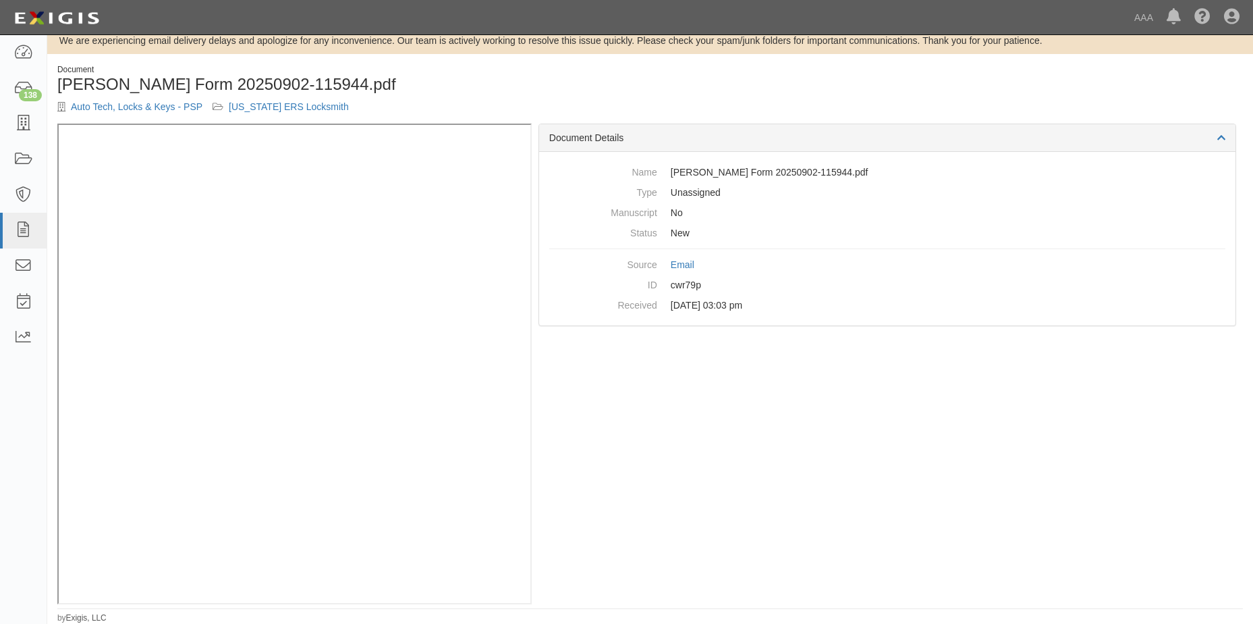
drag, startPoint x: 490, startPoint y: 101, endPoint x: 798, endPoint y: 99, distance: 308.4
click at [798, 99] on div "Document ACORD Form 20250902-115944.pdf Auto Tech, Locks & Keys - PSP Californi…" at bounding box center [650, 93] width 1206 height 59
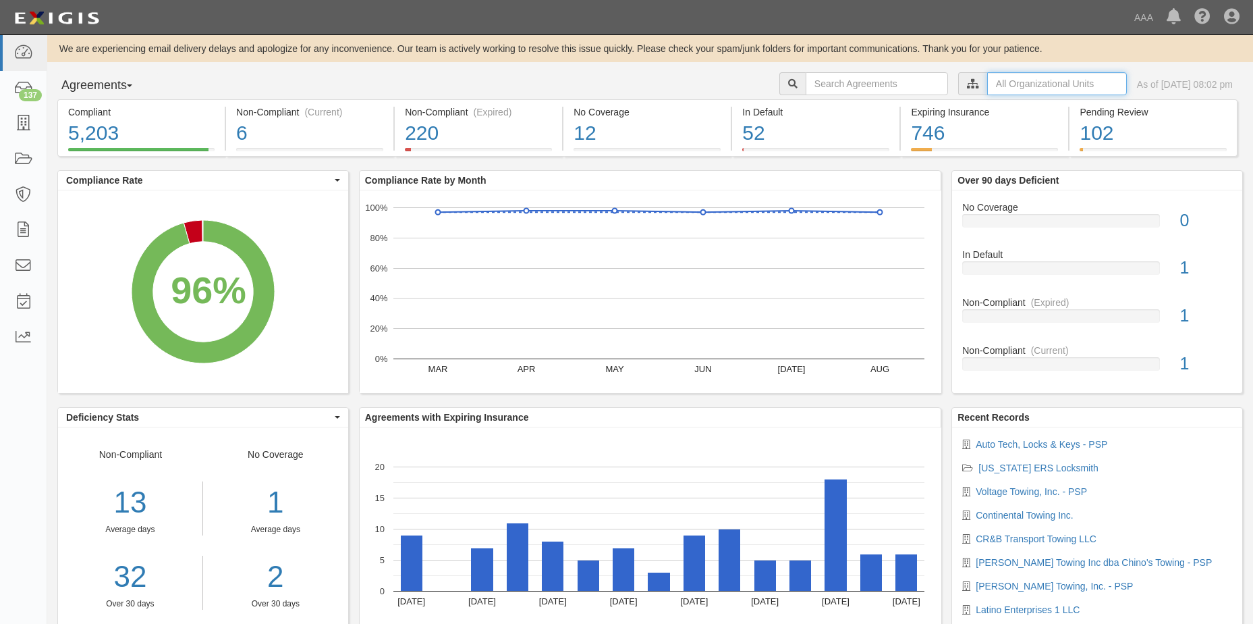
click at [1019, 86] on input "text" at bounding box center [1057, 83] width 140 height 23
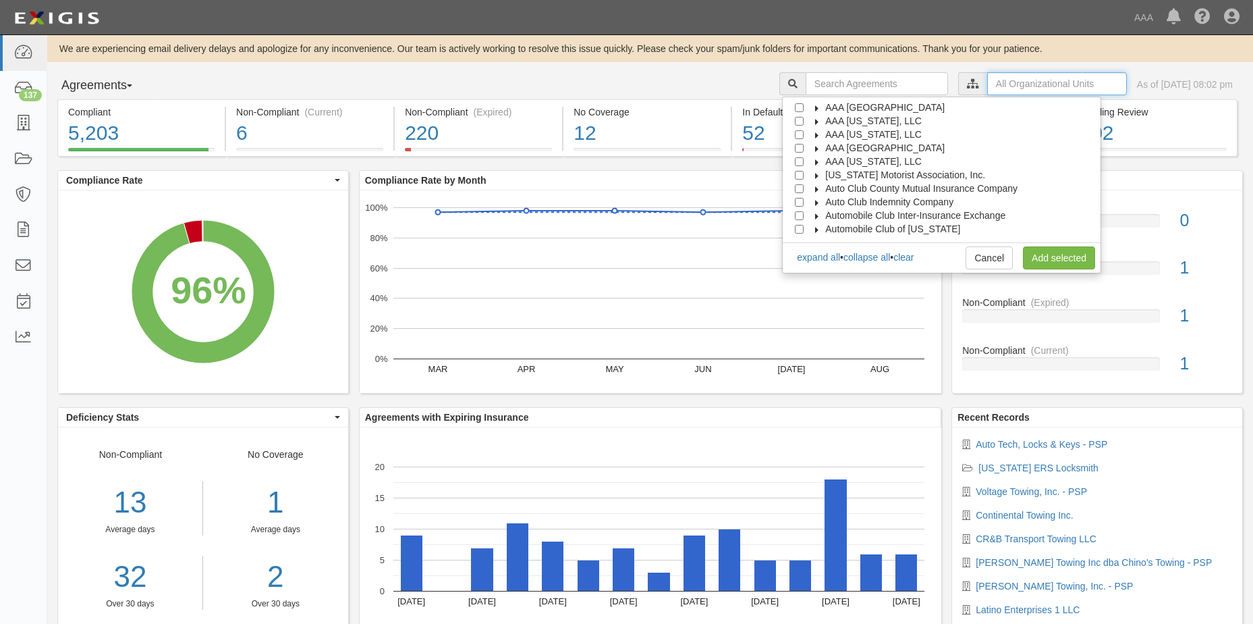
scroll to position [54, 0]
click at [804, 190] on input "Automobile Club of [GEOGRAPHIC_DATA][US_STATE]" at bounding box center [799, 188] width 9 height 9
checkbox input "true"
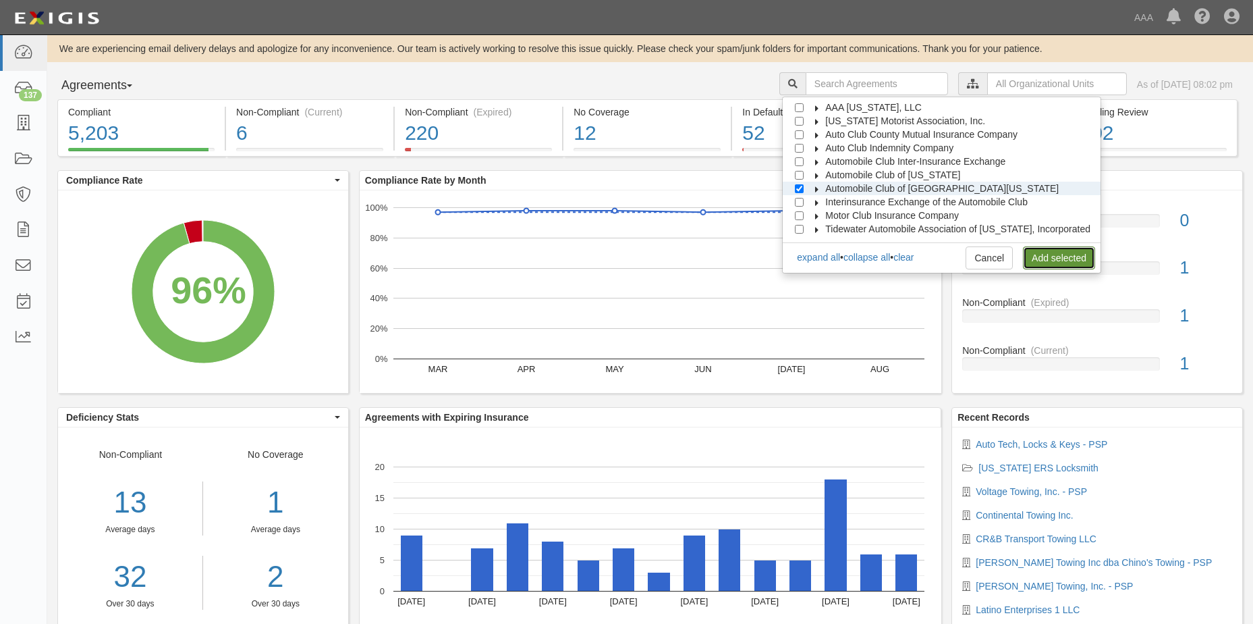
click at [1064, 258] on link "Add selected" at bounding box center [1059, 257] width 72 height 23
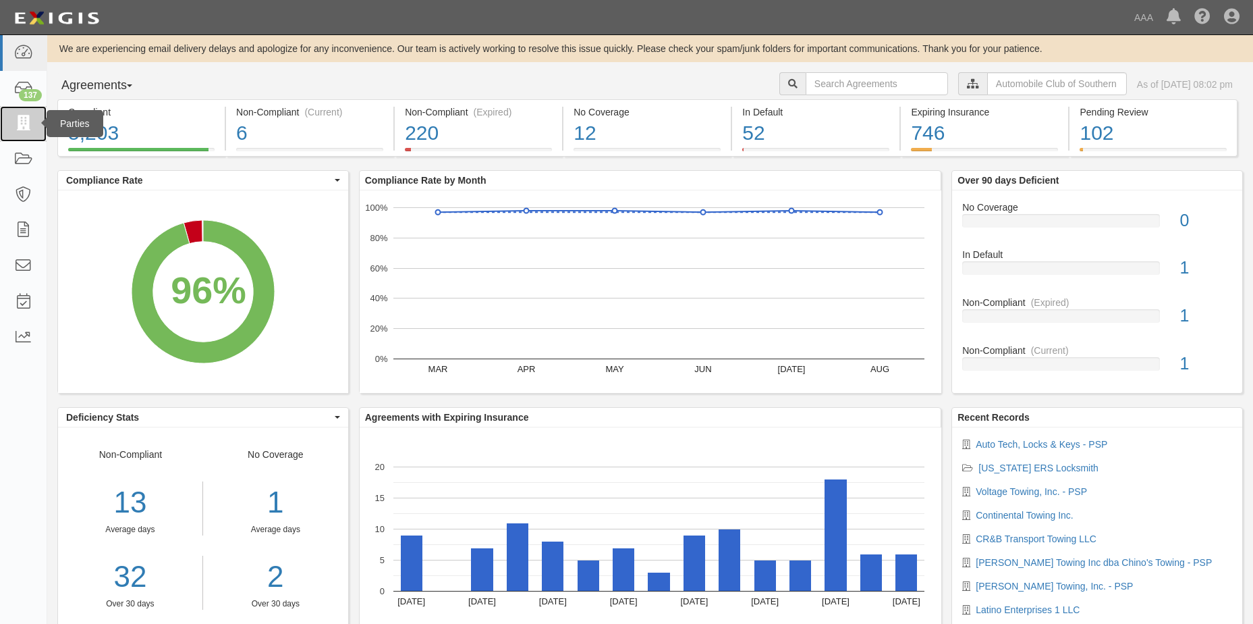
click at [28, 119] on icon at bounding box center [22, 124] width 19 height 16
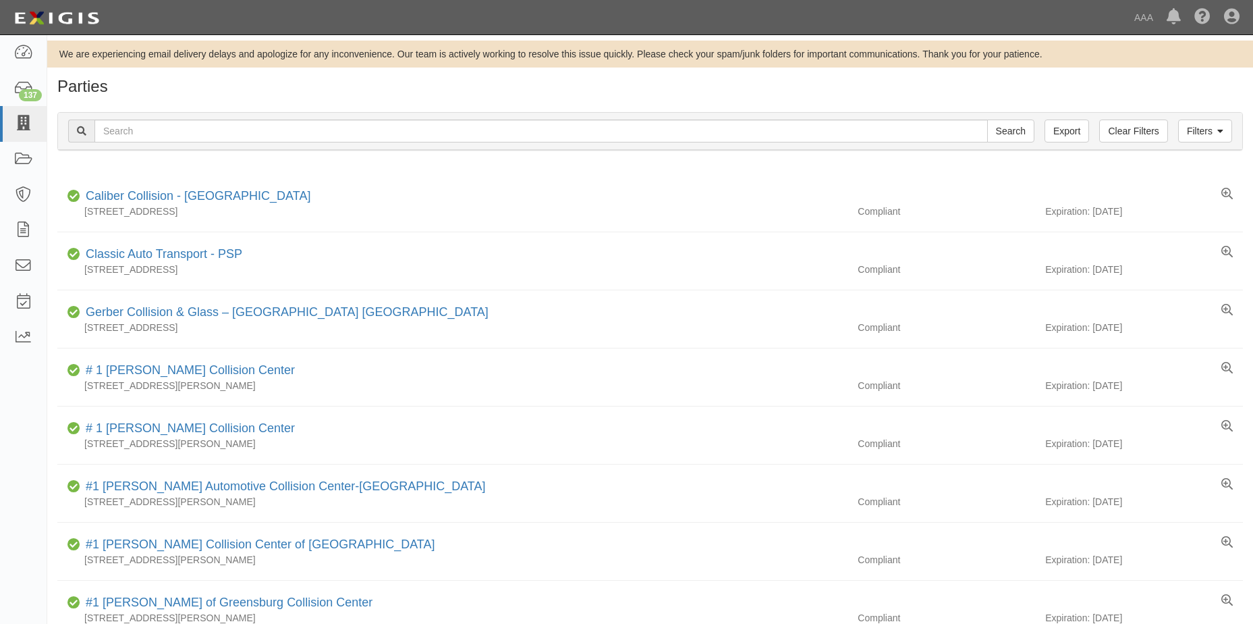
click at [26, 123] on icon at bounding box center [22, 124] width 19 height 16
click at [119, 135] on input "text" at bounding box center [541, 130] width 894 height 23
click at [110, 128] on input "text" at bounding box center [541, 130] width 894 height 23
type input "Auto Tech Lock & Key"
click at [1017, 131] on input "Search" at bounding box center [1010, 130] width 47 height 23
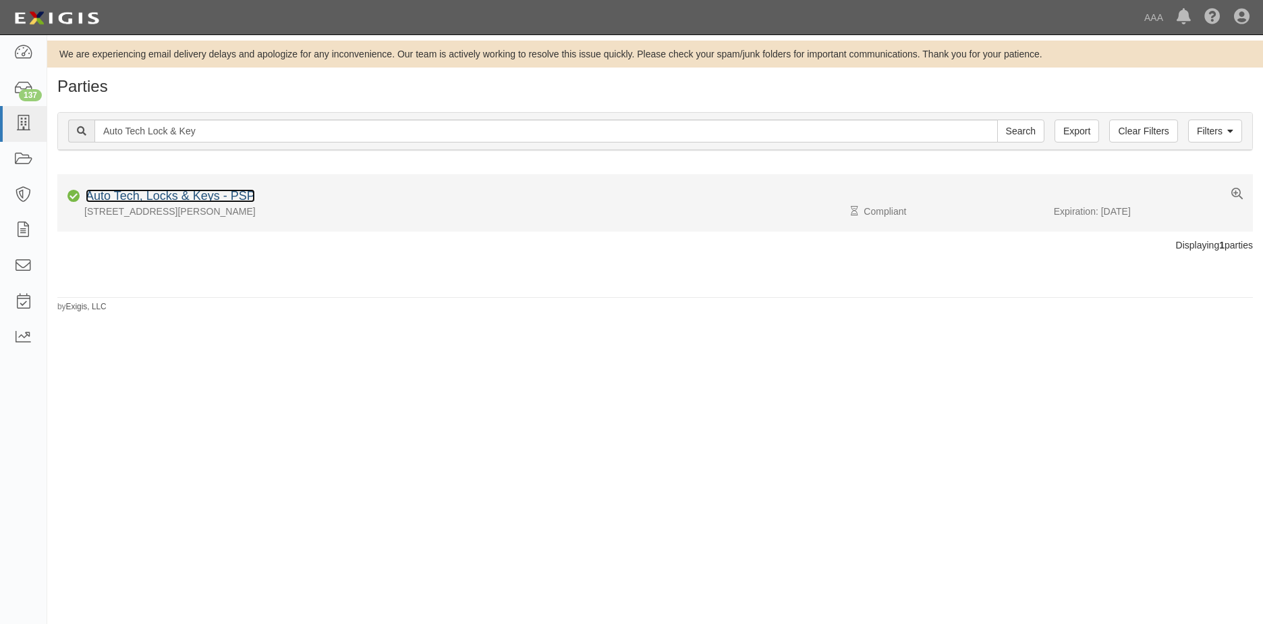
click at [185, 195] on link "Auto Tech, Locks & Keys - PSP" at bounding box center [170, 195] width 169 height 13
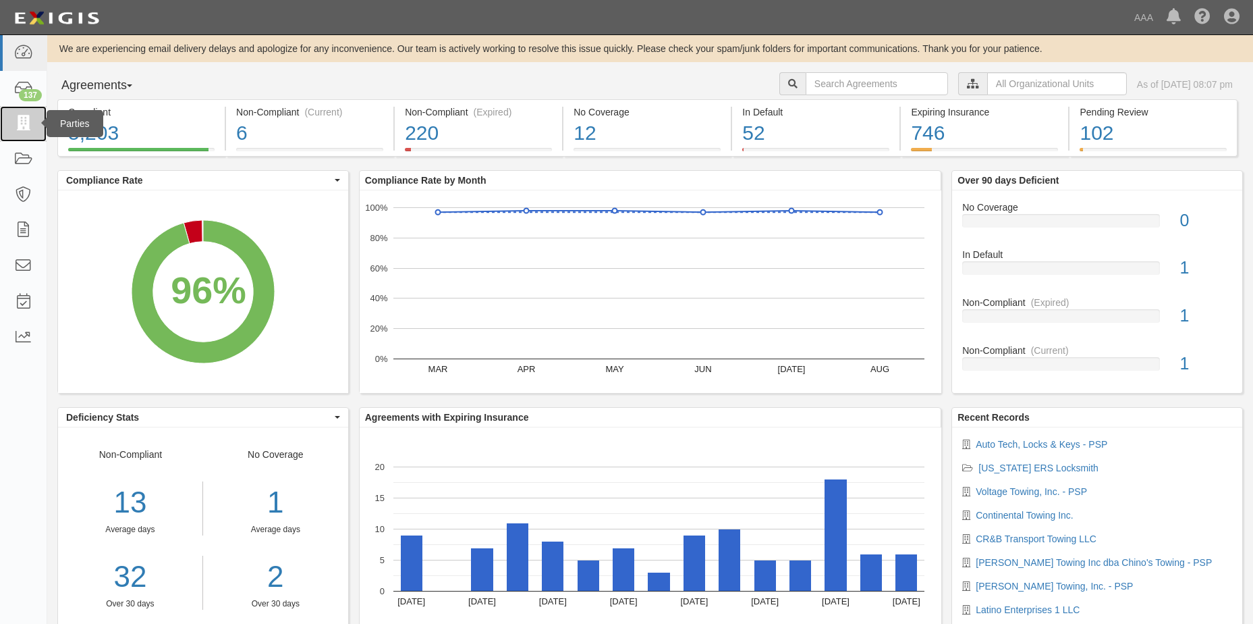
click at [26, 124] on icon at bounding box center [22, 124] width 19 height 16
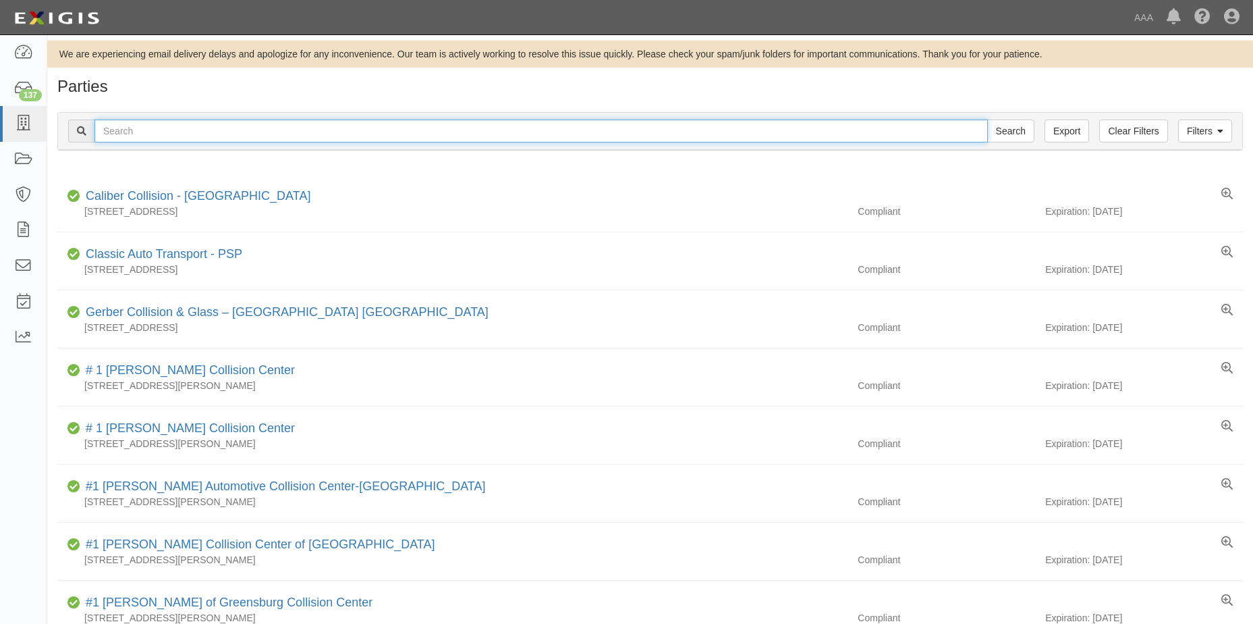
click at [139, 138] on input "text" at bounding box center [541, 130] width 894 height 23
type input "Auto Tech Lock & Key"
click at [1007, 134] on input "Search" at bounding box center [1010, 130] width 47 height 23
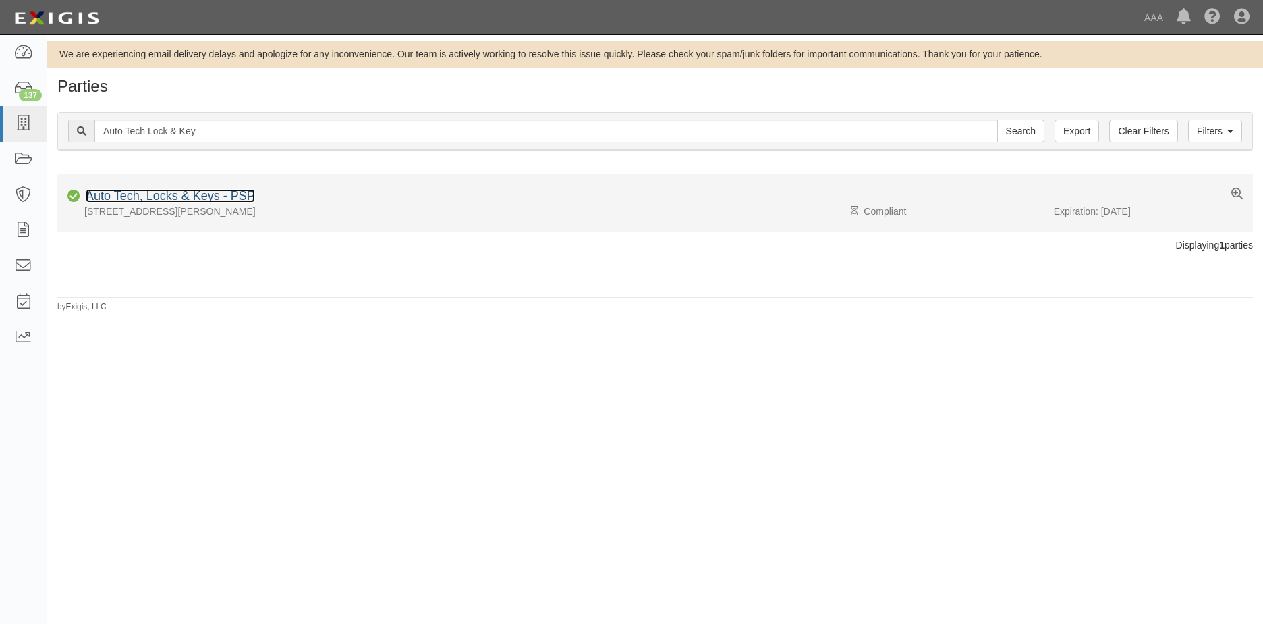
click at [183, 195] on link "Auto Tech, Locks & Keys - PSP" at bounding box center [170, 195] width 169 height 13
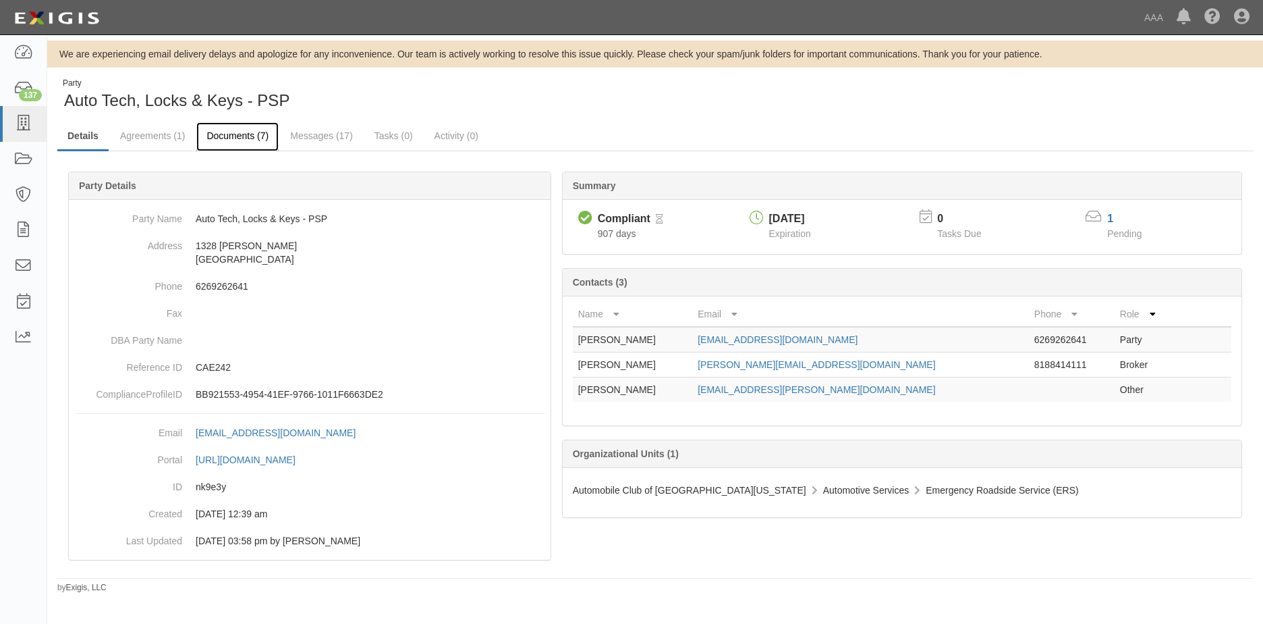
click at [241, 136] on link "Documents (7)" at bounding box center [237, 136] width 82 height 29
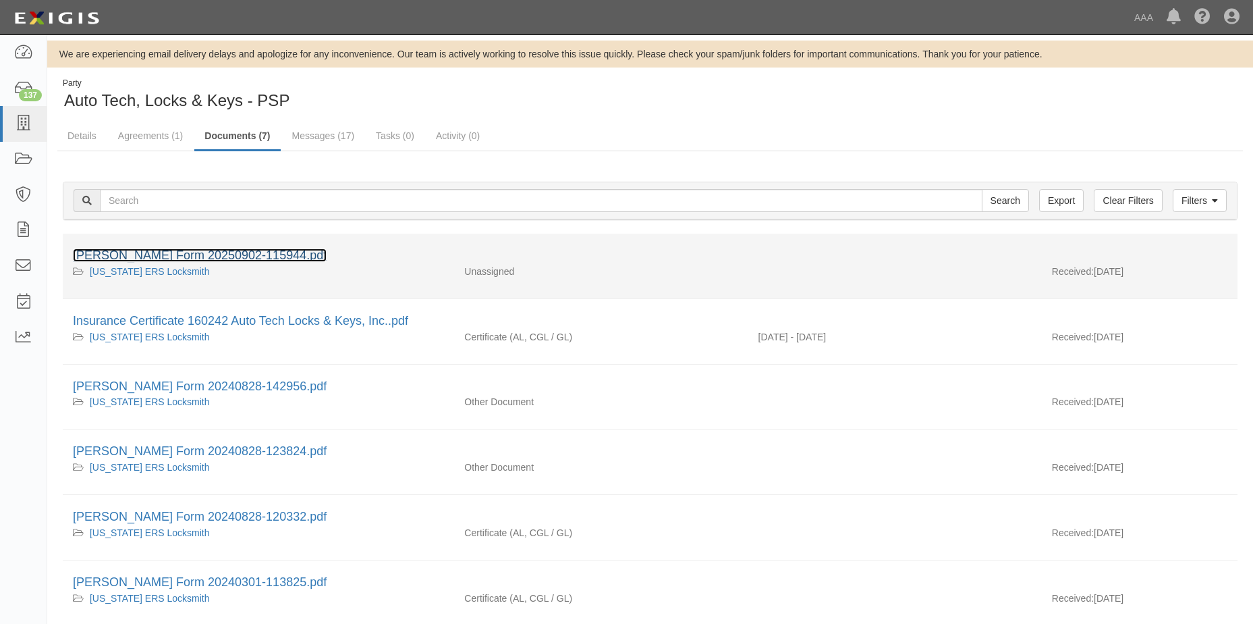
click at [159, 254] on link "[PERSON_NAME] Form 20250902-115944.pdf" at bounding box center [200, 254] width 254 height 13
